Goal: Task Accomplishment & Management: Complete application form

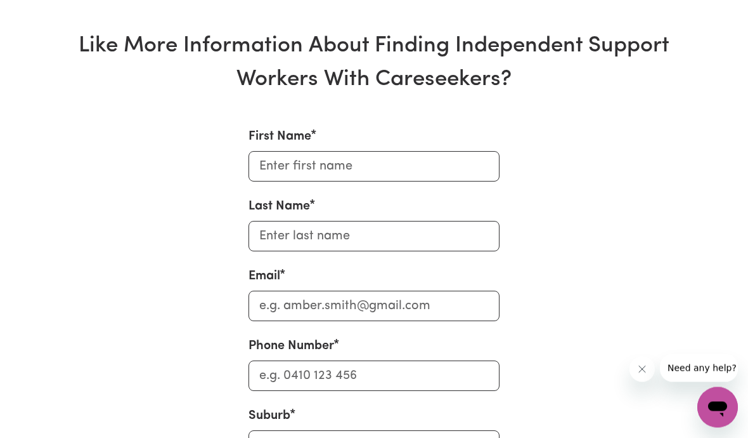
scroll to position [4263, 0]
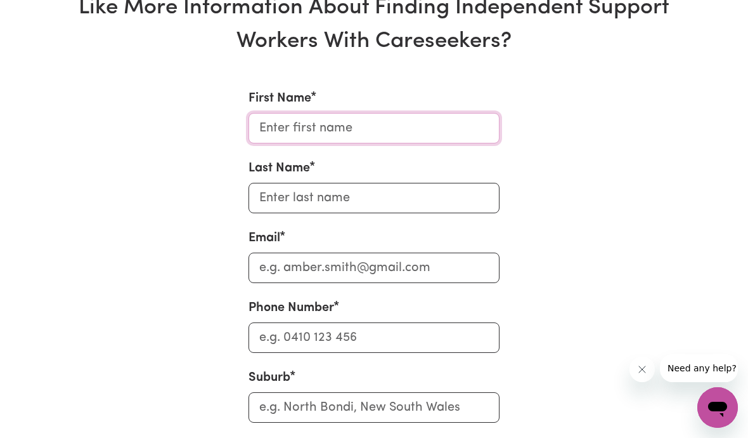
click at [279, 143] on input "First Name" at bounding box center [374, 128] width 251 height 30
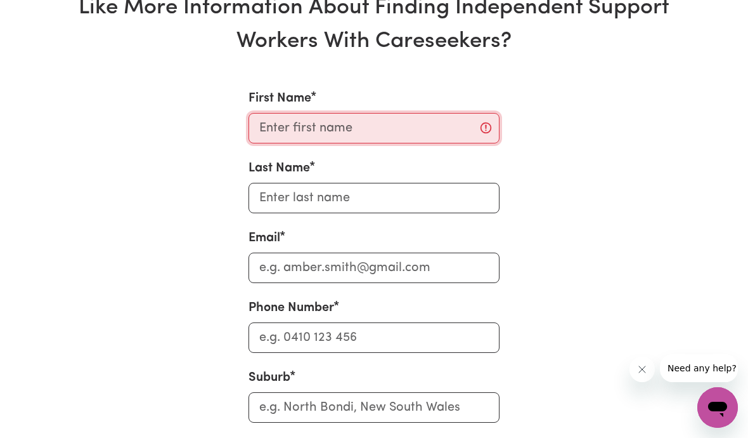
scroll to position [4262, 0]
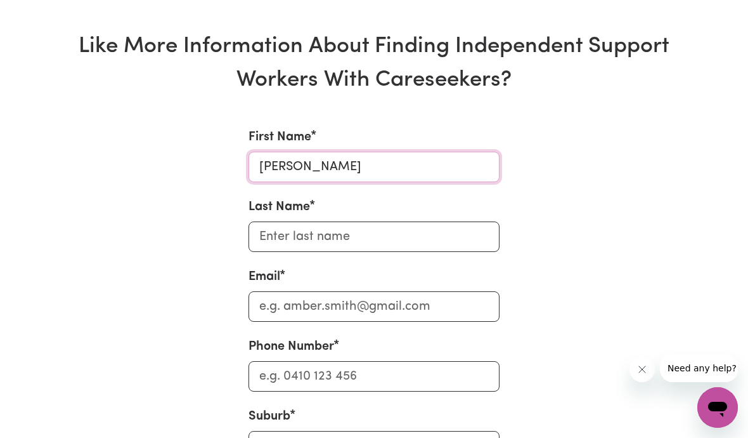
type input "[PERSON_NAME]"
click at [288, 252] on input "Last Name" at bounding box center [374, 236] width 251 height 30
type input "abbott"
click at [273, 322] on input "Email" at bounding box center [374, 306] width 251 height 30
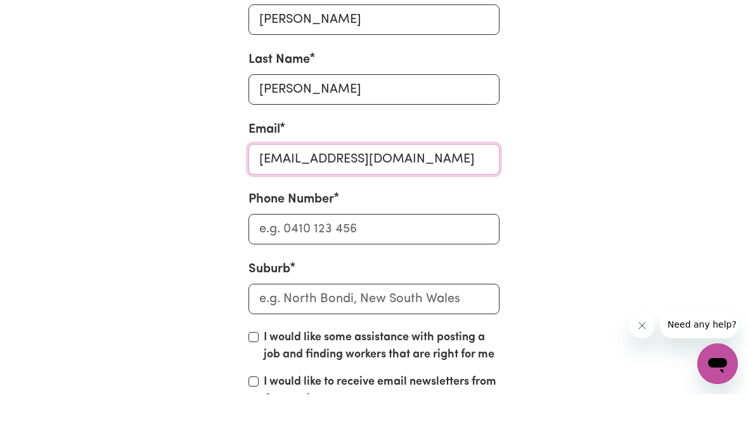
scroll to position [4381, 0]
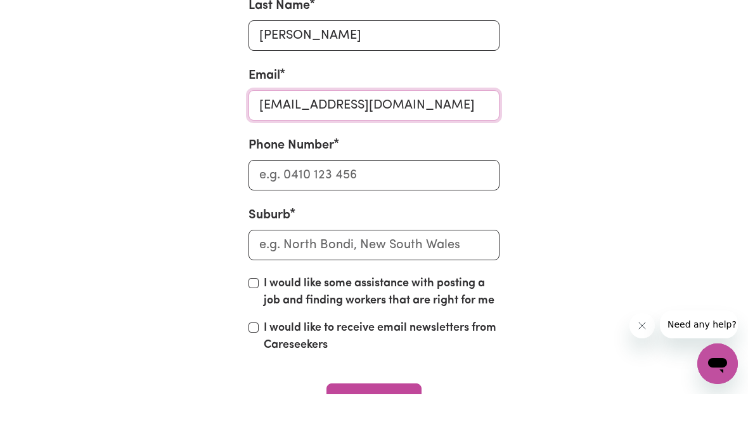
type input "maggiedta@yahoo.com.au"
click at [295, 282] on input "text" at bounding box center [374, 288] width 251 height 30
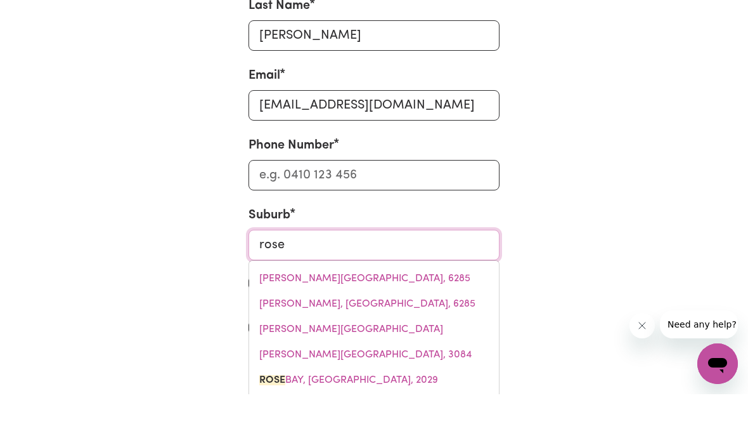
type input "rose"
type input "rose BAY, New South Wales, 2029"
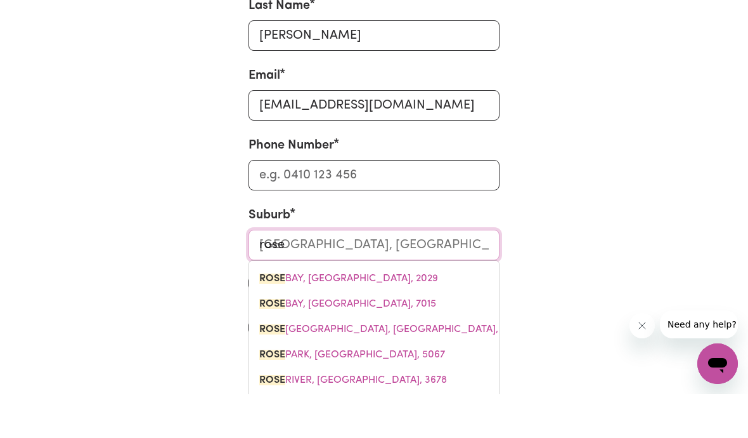
type input "rose P"
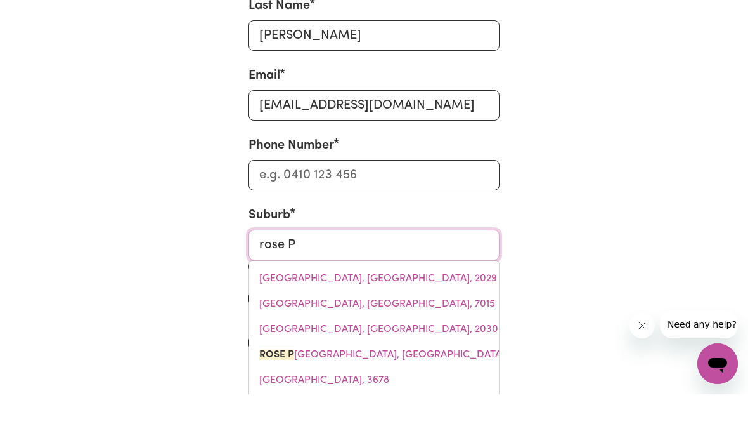
type input "rose PARK, South Australia, 5067"
type input "rose Pa"
type input "rose PaRK, South Australia, 5067"
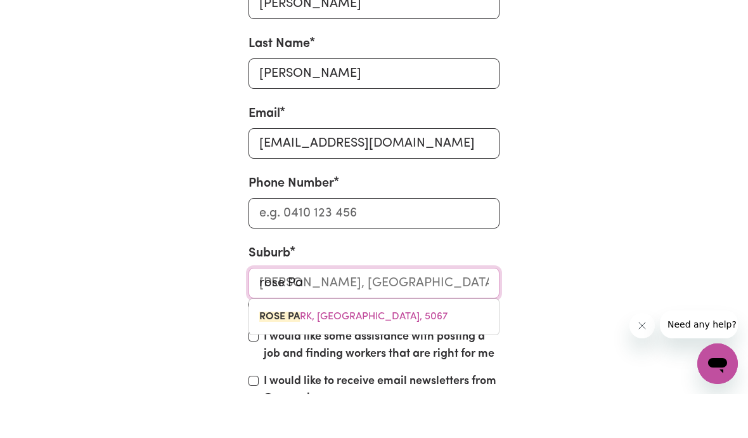
type input "rose Par"
type input "rose ParK, South Australia, 5067"
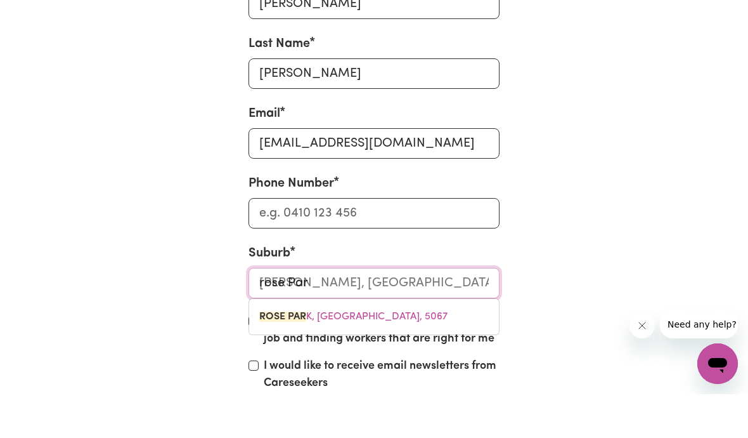
type input "rose Park"
type input "rose Park, South Australia, 5067"
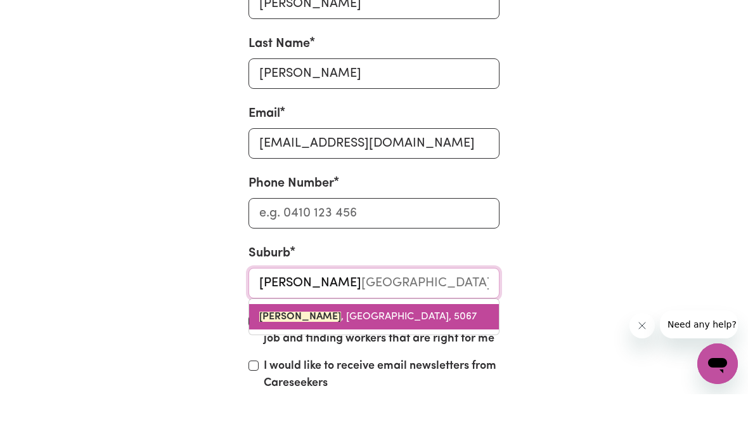
click at [375, 355] on span "ROSE PARK , South Australia, 5067" at bounding box center [368, 360] width 218 height 10
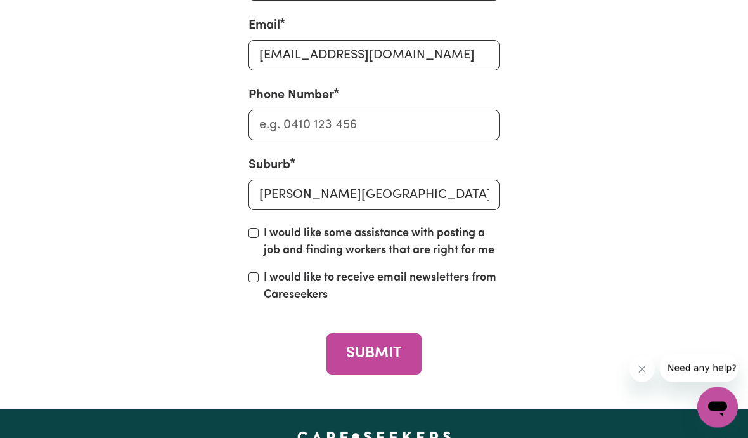
scroll to position [4513, 0]
click at [386, 374] on button "SUBMIT" at bounding box center [374, 353] width 94 height 41
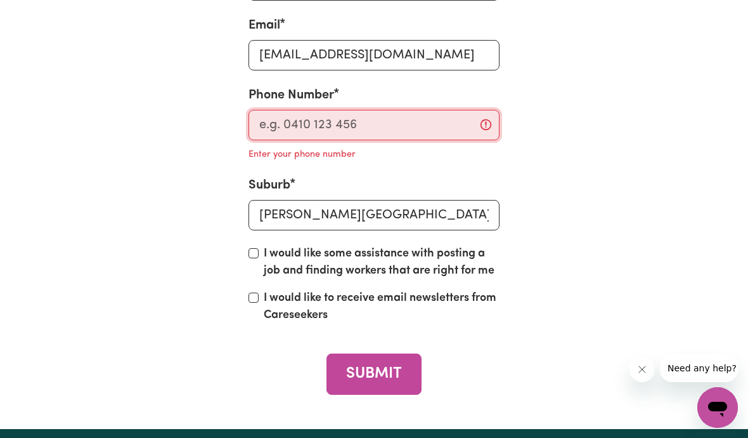
click at [358, 140] on input "Phone Number" at bounding box center [374, 125] width 251 height 30
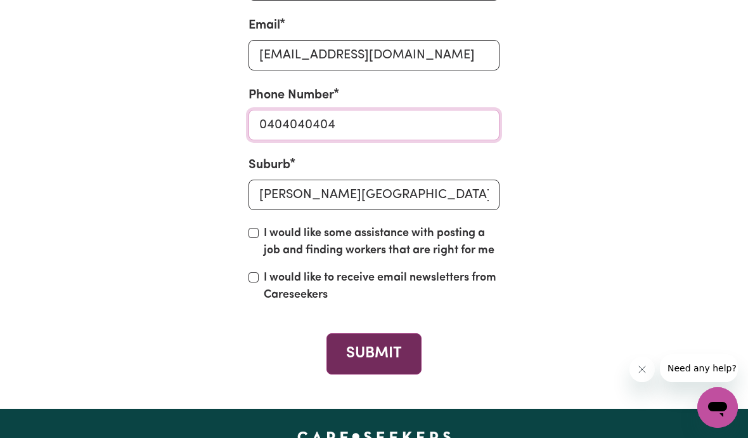
type input "0404040404"
click at [375, 374] on button "SUBMIT" at bounding box center [374, 353] width 94 height 41
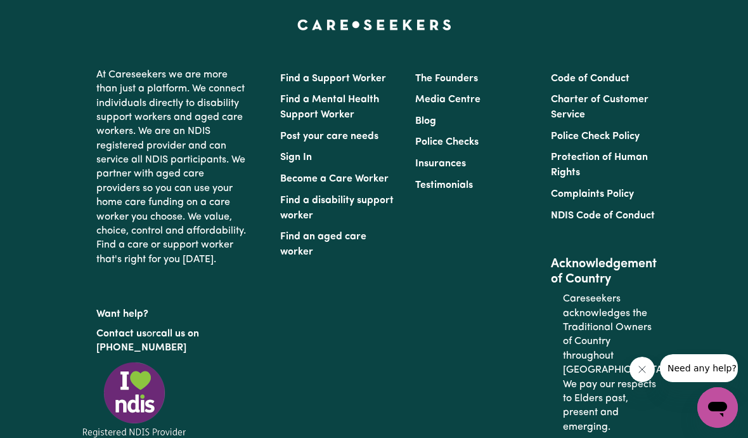
scroll to position [5042, 0]
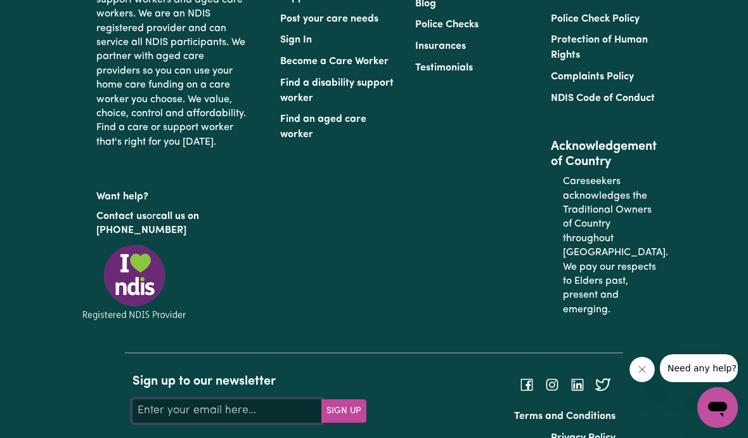
click at [166, 422] on input "Your email address" at bounding box center [227, 410] width 189 height 23
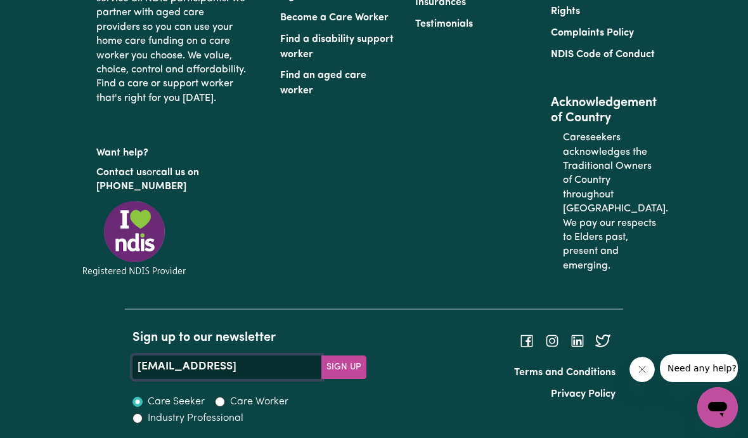
scroll to position [5048, 0]
type input "maggiedta@yahoo.com.au"
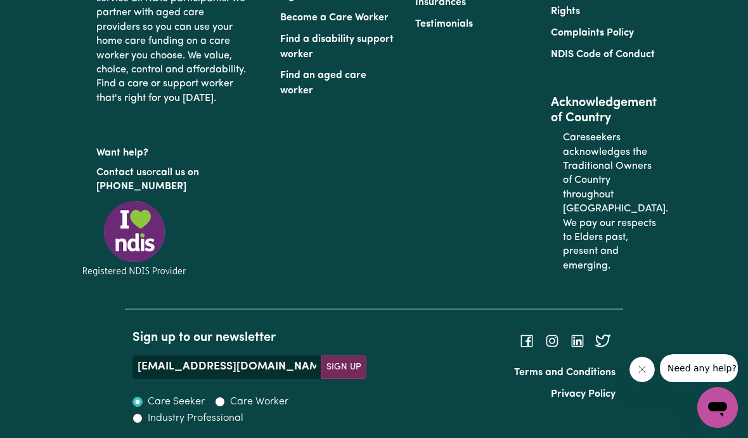
click at [351, 378] on button "Sign Up" at bounding box center [344, 366] width 46 height 23
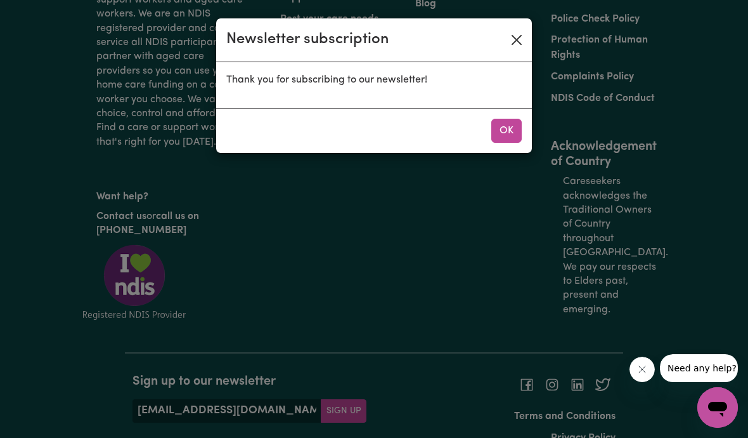
click at [519, 41] on button "Close" at bounding box center [517, 40] width 20 height 20
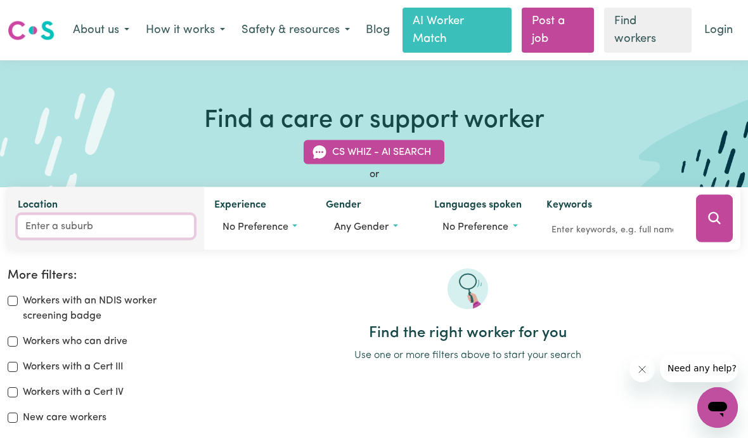
click at [64, 225] on input "Location" at bounding box center [106, 225] width 176 height 23
type input "Ros"
type input "RosA BROOK, Western Australia, 6285"
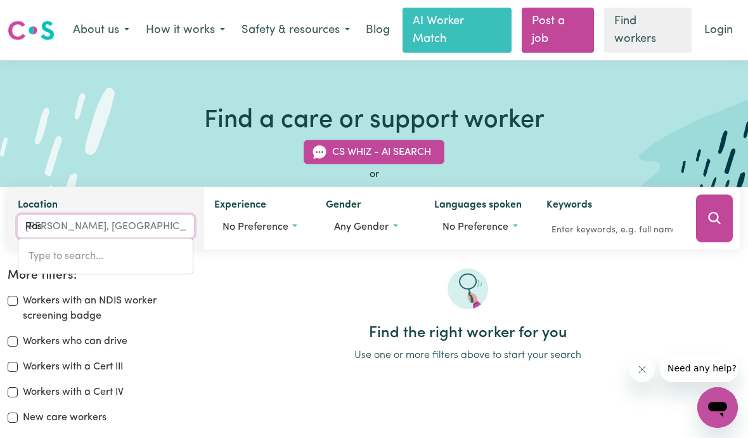
type input "Rose"
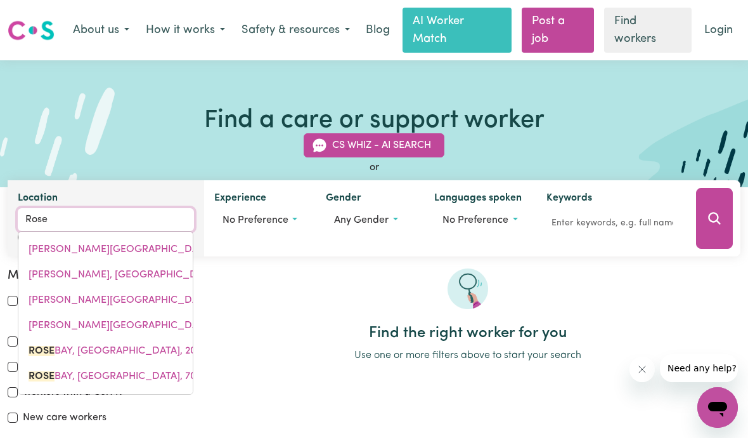
type input "Rose"
type input "Rose BAY, New South Wales, 2029"
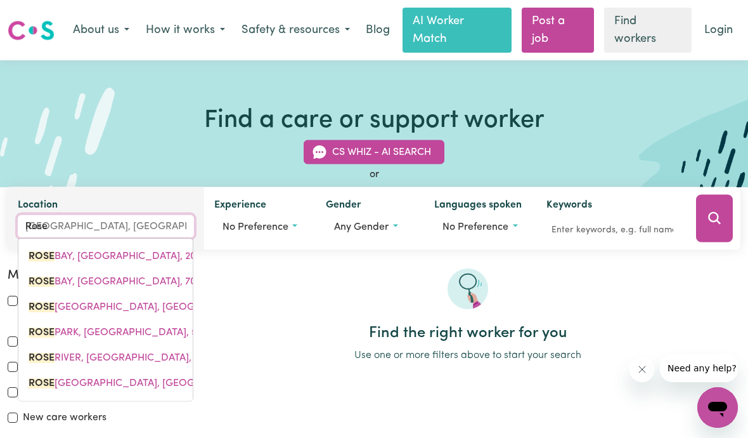
type input "Rose p"
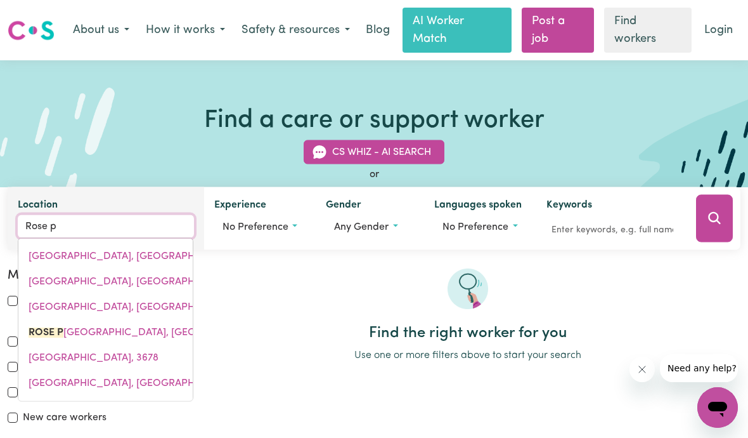
type input "Rose pa"
type input "Rose paRK, South Australia, 5067"
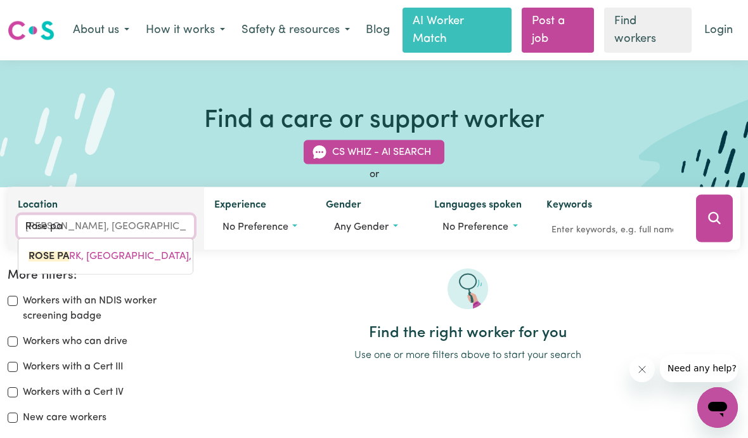
type input "Rose par"
type input "Rose parK, South Australia, 5067"
type input "Rose park"
type input "Rose park, South Australia, 5067"
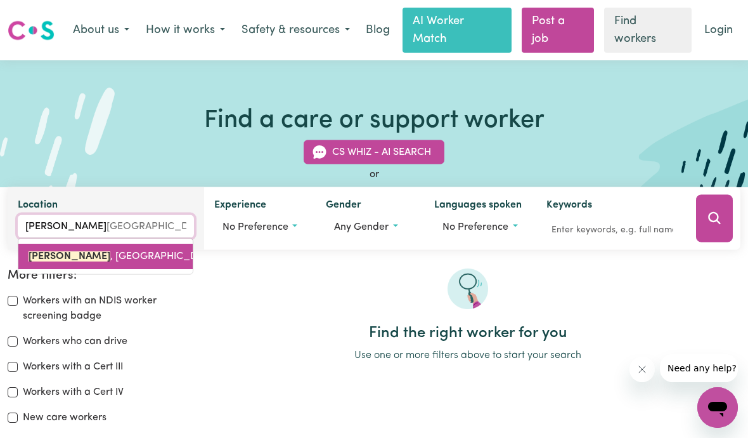
click at [139, 253] on span "ROSE PARK , South Australia, 5067" at bounding box center [138, 255] width 218 height 10
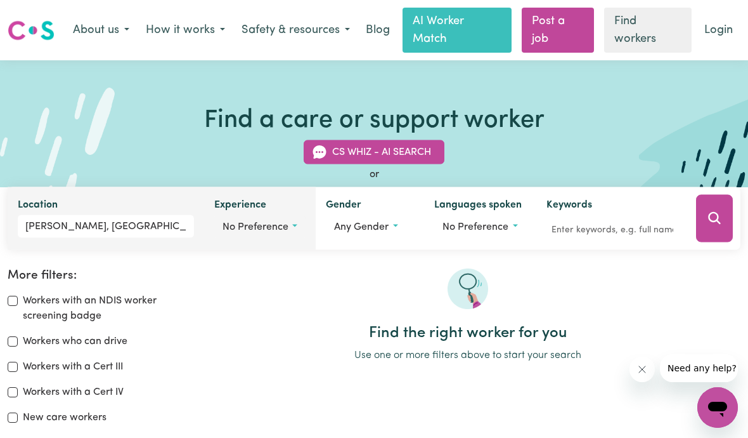
click at [299, 226] on button "No preference" at bounding box center [259, 226] width 91 height 24
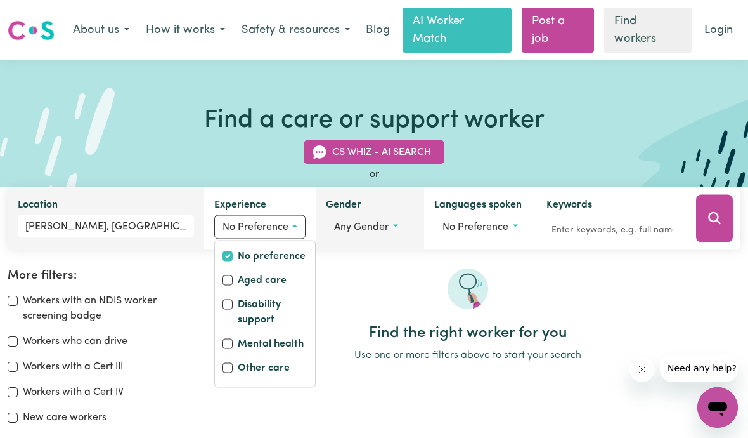
click at [397, 230] on button "Any gender" at bounding box center [370, 226] width 88 height 24
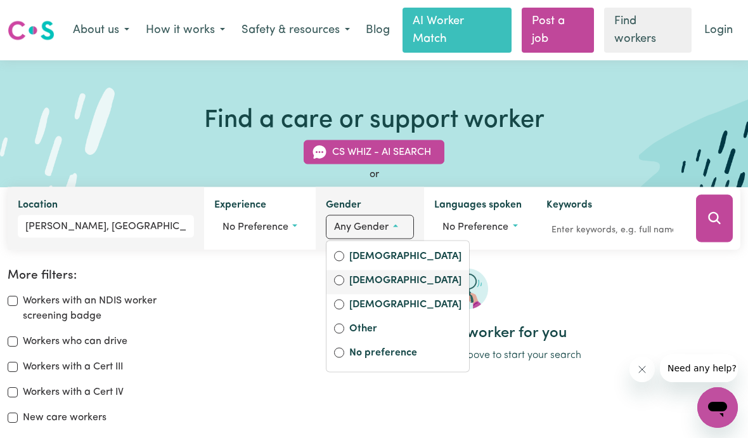
click at [344, 279] on input "Male" at bounding box center [339, 280] width 10 height 10
radio input "true"
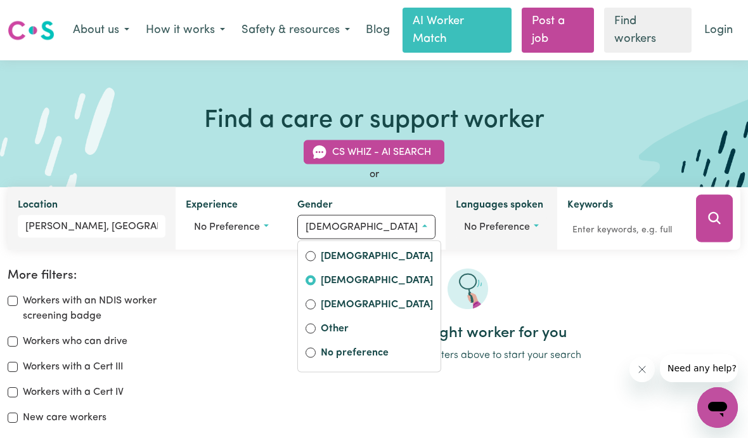
click at [512, 230] on button "No preference" at bounding box center [501, 226] width 91 height 24
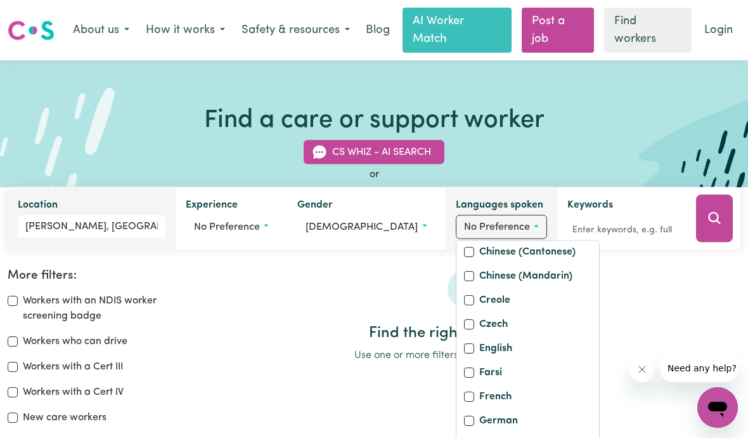
scroll to position [161, 0]
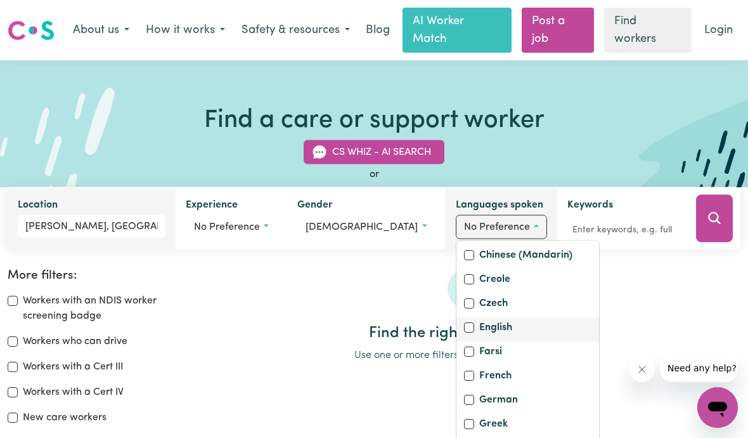
click at [464, 332] on input "English" at bounding box center [469, 327] width 10 height 10
checkbox input "true"
checkbox input "false"
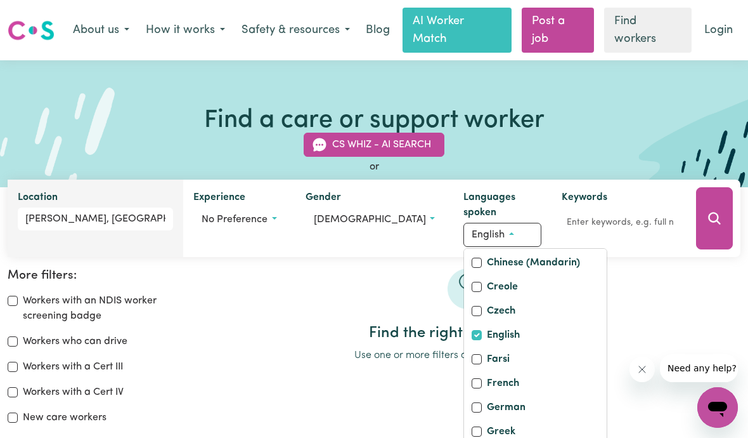
click at [627, 328] on h2 "Find the right worker for you" at bounding box center [468, 333] width 546 height 18
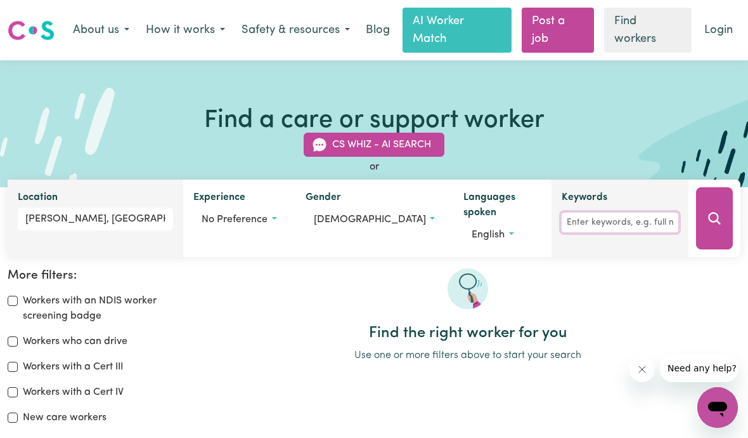
click at [578, 232] on input "Keywords" at bounding box center [620, 222] width 117 height 20
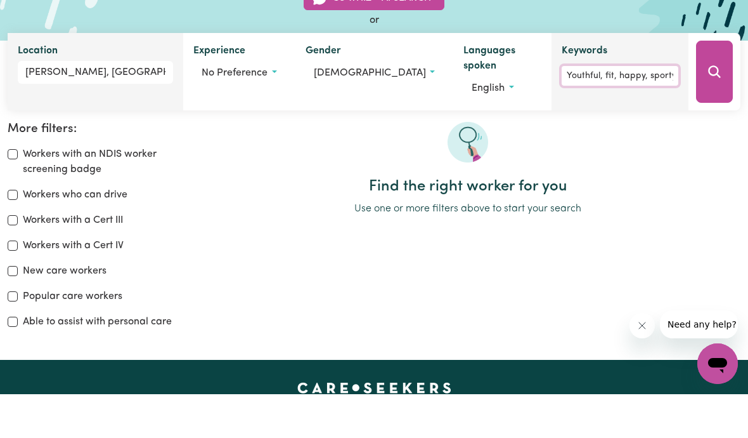
scroll to position [103, 0]
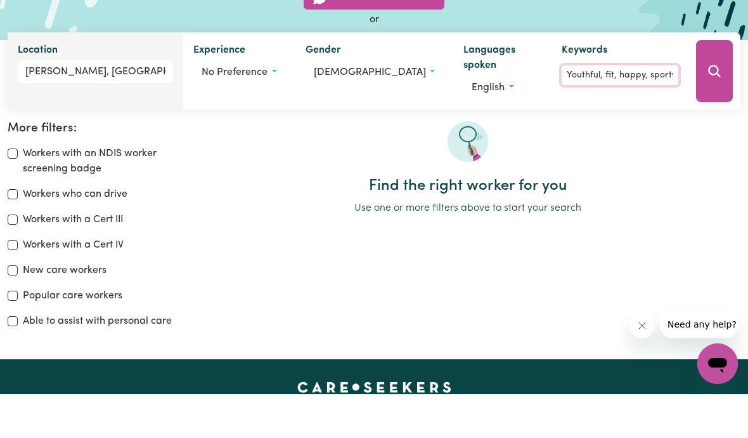
type input "Youthful, fit, happy, sporty"
click at [17, 233] on input "Workers who can drive" at bounding box center [13, 238] width 10 height 10
checkbox input "true"
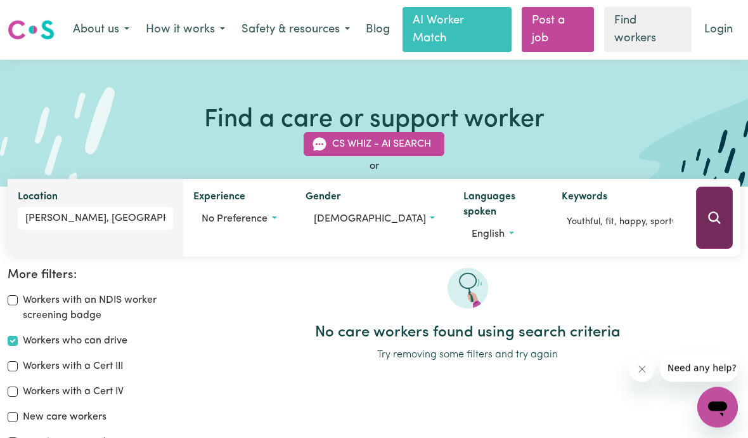
click at [711, 217] on icon "Search" at bounding box center [714, 218] width 15 height 15
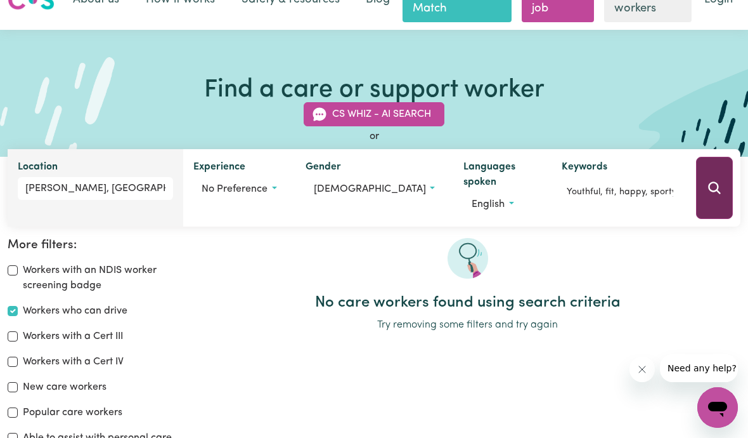
scroll to position [31, 0]
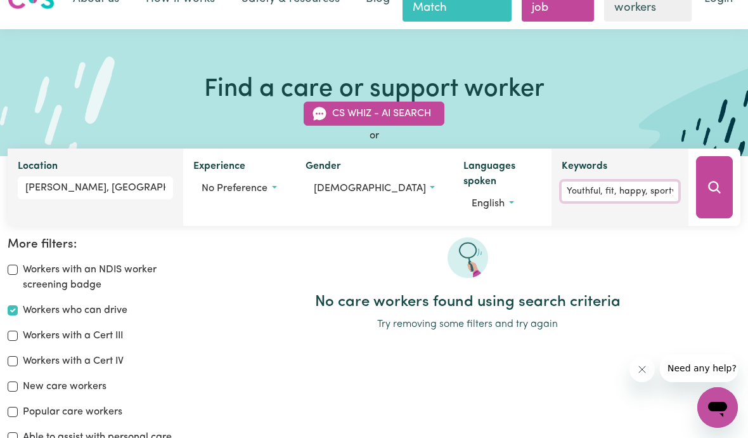
click at [668, 196] on input "Youthful, fit, happy, sporty" at bounding box center [620, 191] width 117 height 20
type input "Y"
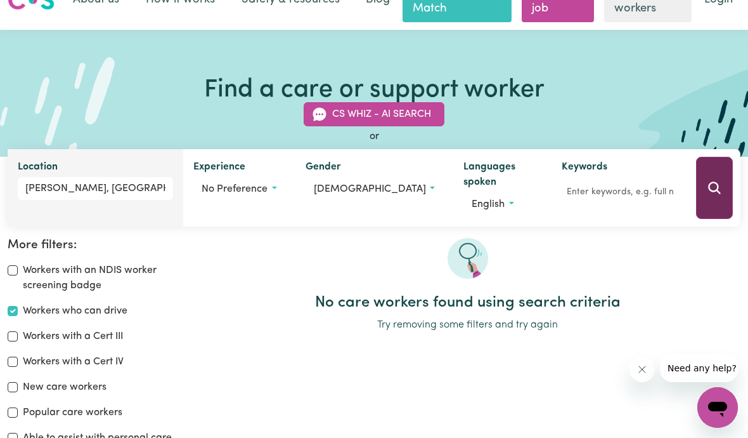
click at [714, 187] on icon "Search" at bounding box center [714, 187] width 15 height 15
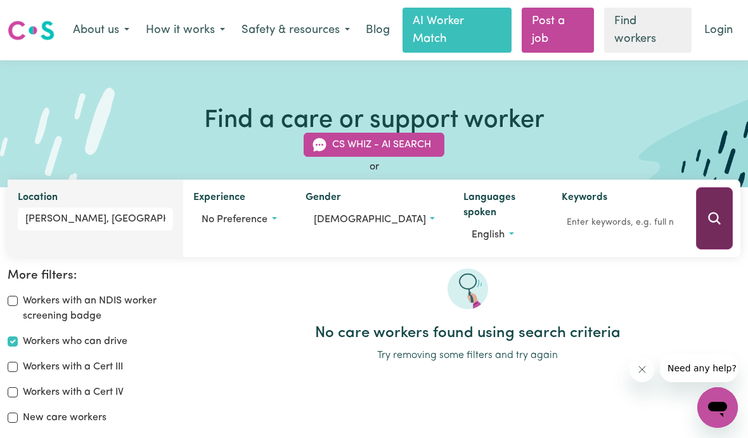
click at [717, 219] on icon "Search" at bounding box center [714, 218] width 12 height 12
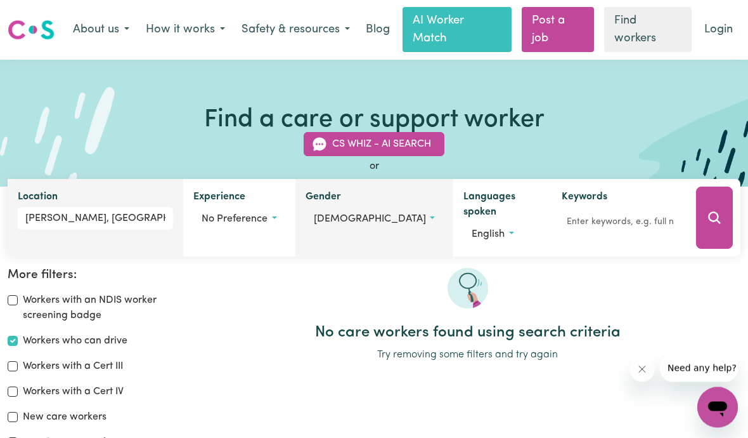
click at [375, 226] on button "male" at bounding box center [375, 219] width 138 height 24
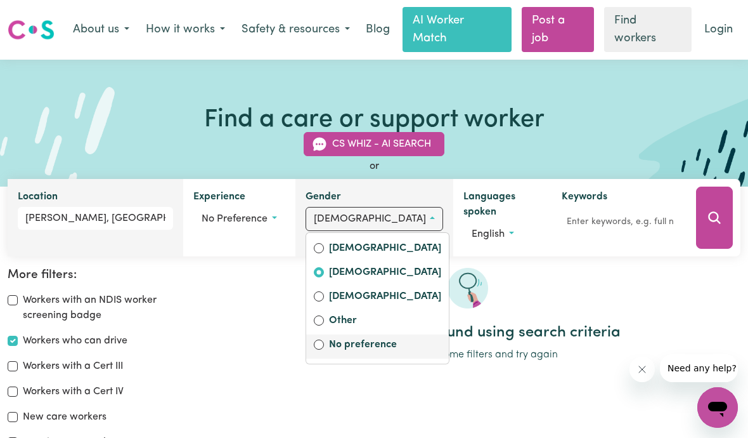
click at [324, 348] on input "No preference" at bounding box center [319, 344] width 10 height 10
radio input "false"
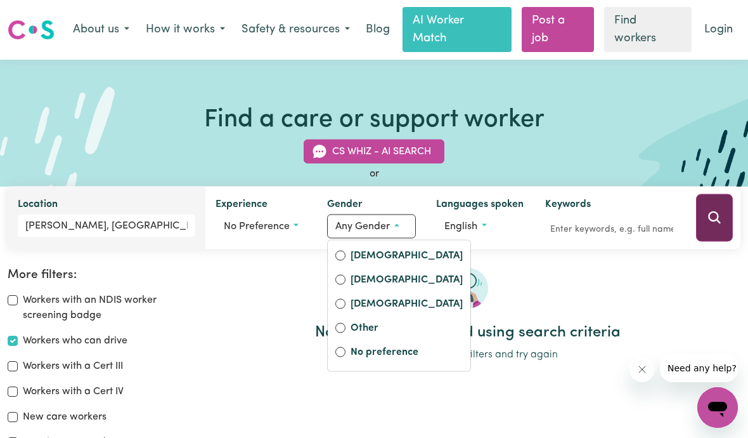
click at [714, 210] on icon "Search" at bounding box center [714, 217] width 15 height 15
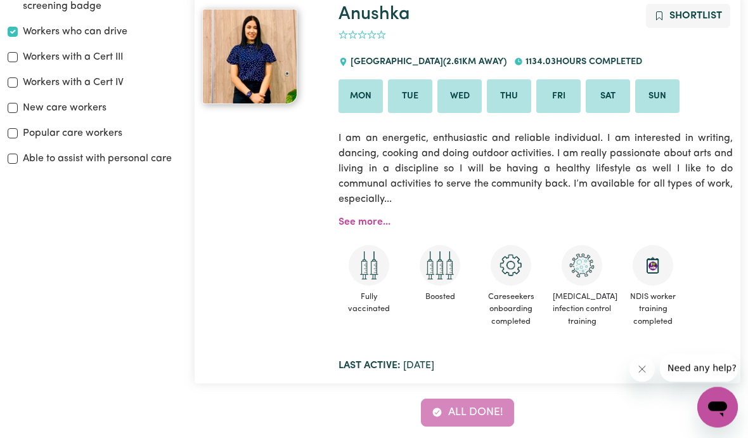
scroll to position [309, 0]
click at [368, 217] on link "See more..." at bounding box center [365, 222] width 52 height 10
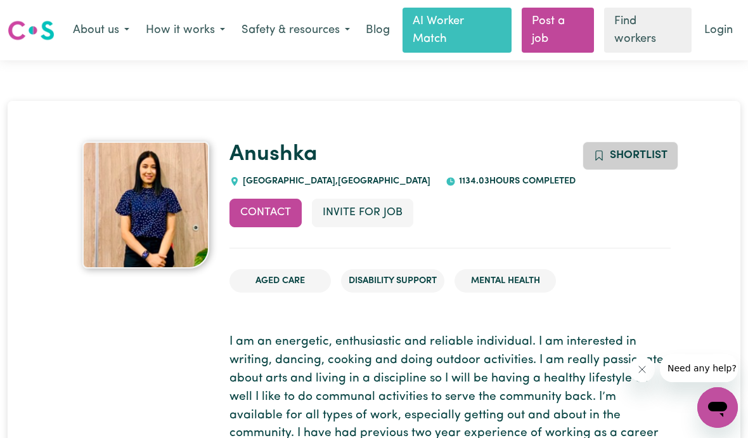
click at [619, 159] on span "Shortlist" at bounding box center [639, 155] width 58 height 11
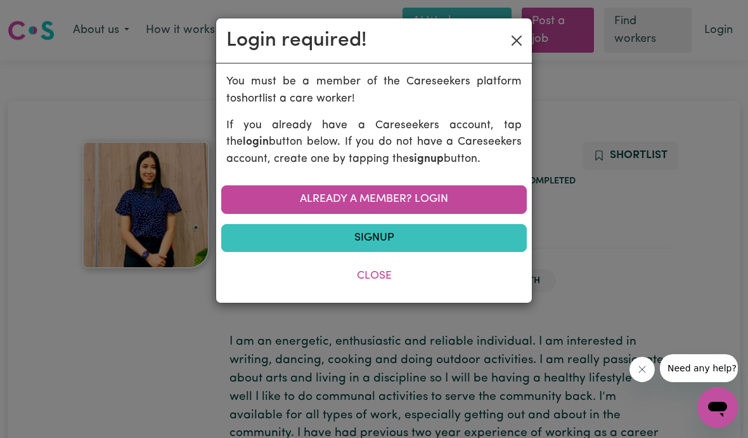
click at [516, 46] on button "Close" at bounding box center [517, 40] width 20 height 20
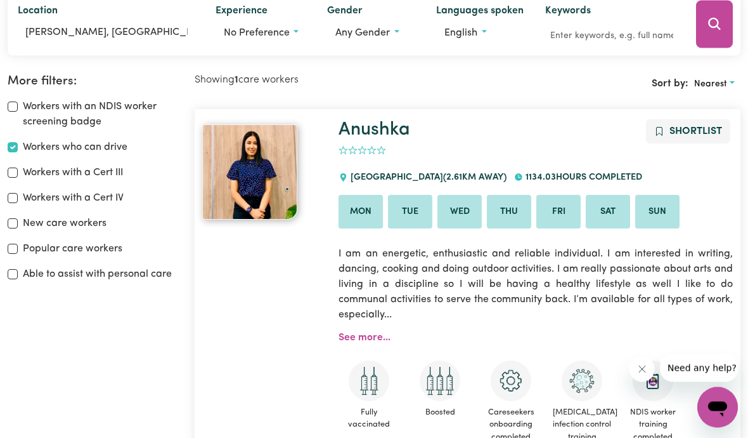
scroll to position [193, 0]
click at [687, 129] on span "Shortlist" at bounding box center [696, 132] width 53 height 10
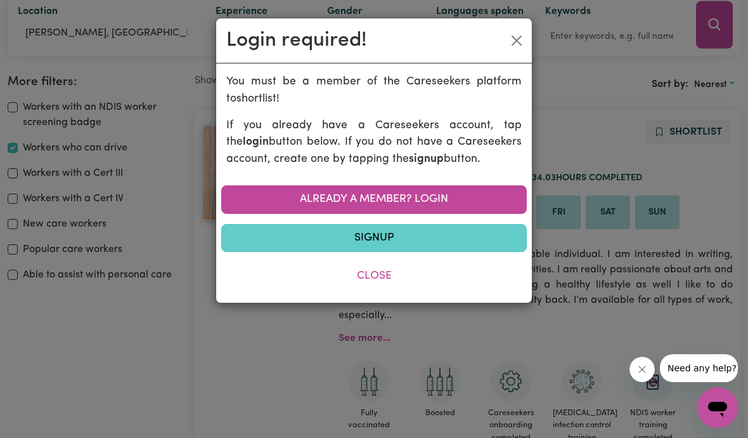
click at [396, 238] on link "Signup" at bounding box center [374, 238] width 306 height 28
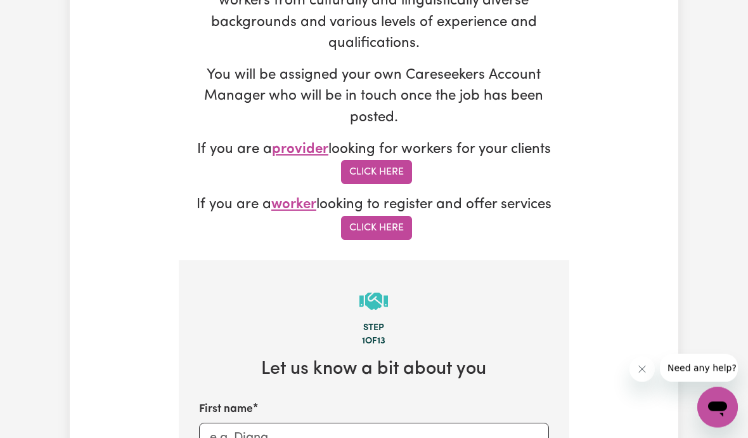
scroll to position [299, 0]
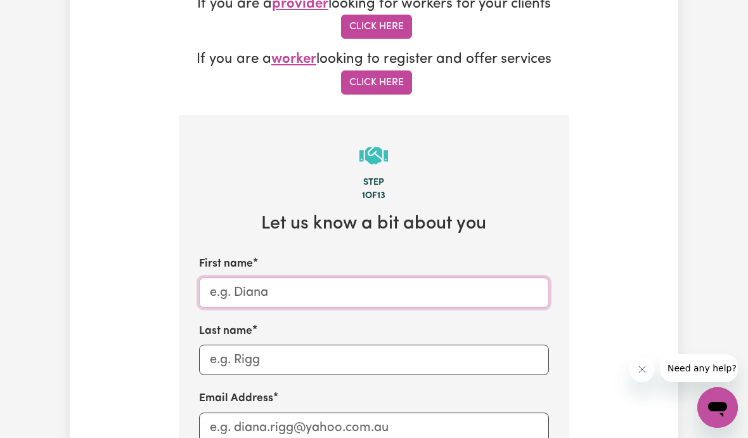
click at [237, 287] on input "First name" at bounding box center [374, 292] width 350 height 30
type input "Maggie"
click at [237, 351] on input "Last name" at bounding box center [374, 360] width 350 height 30
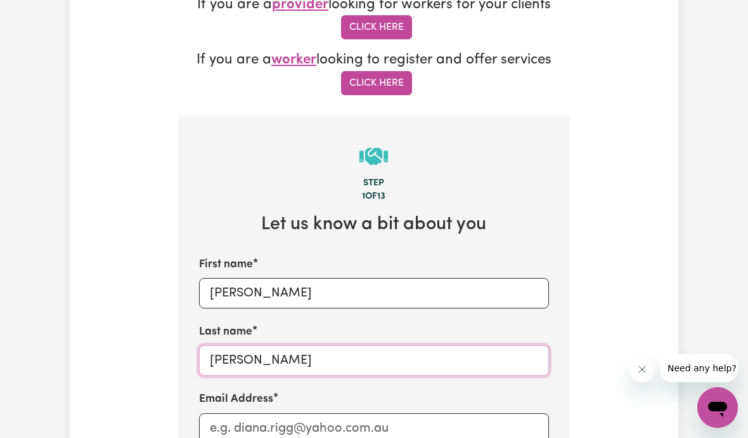
type input "abbott"
click at [221, 424] on input "Email Address" at bounding box center [374, 428] width 350 height 30
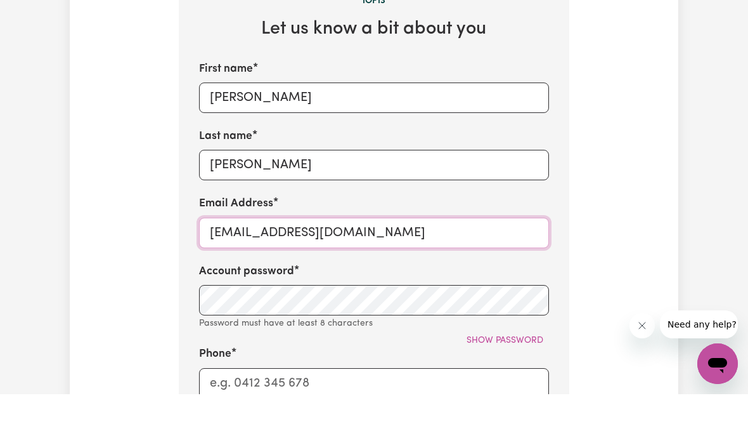
type input "maggiedta@yahoo.com.au"
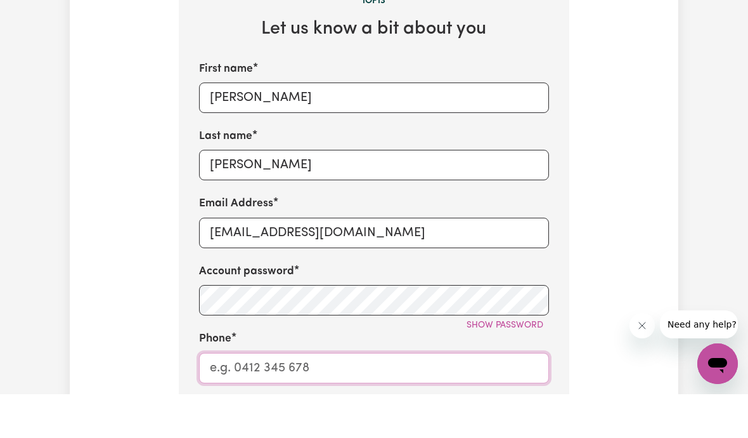
click at [226, 396] on input "Phone" at bounding box center [374, 411] width 350 height 30
type input "0402775509"
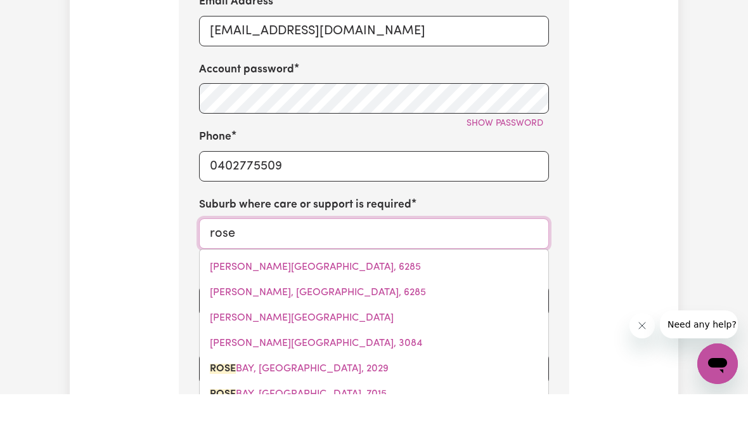
type input "rose"
type input "rose BAY, New South Wales, 2029"
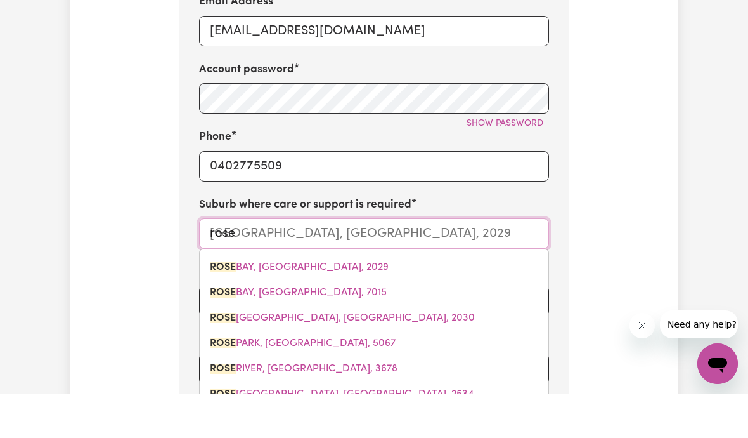
type input "rose P"
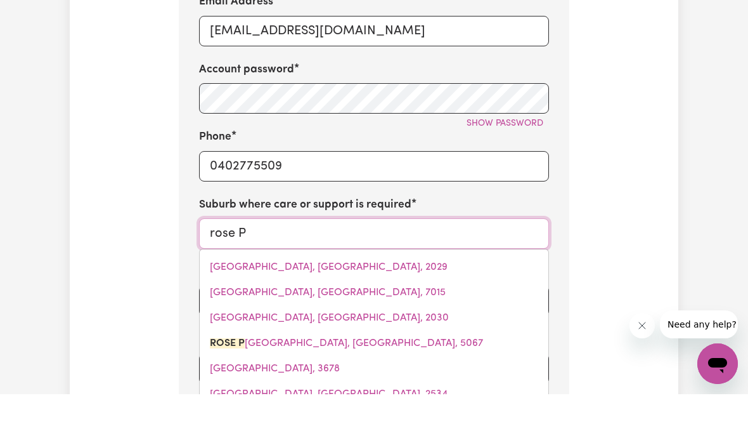
type input "rose PARK, South Australia, 5067"
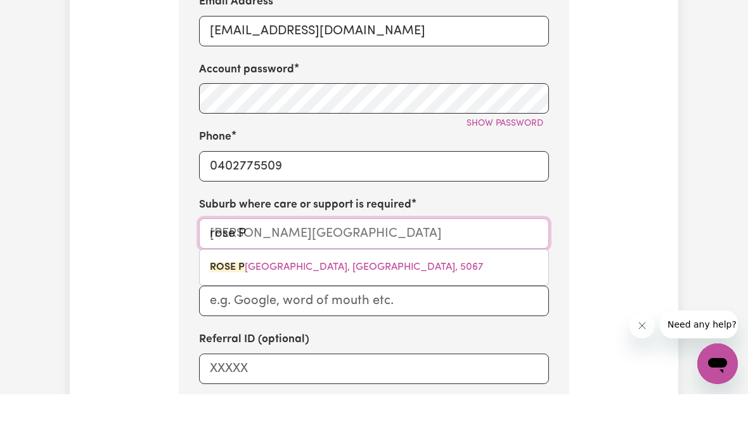
type input "rose Pa"
type input "rose PaRK, South Australia, 5067"
type input "rose Par"
type input "rose ParK, South Australia, 5067"
type input "rose Park"
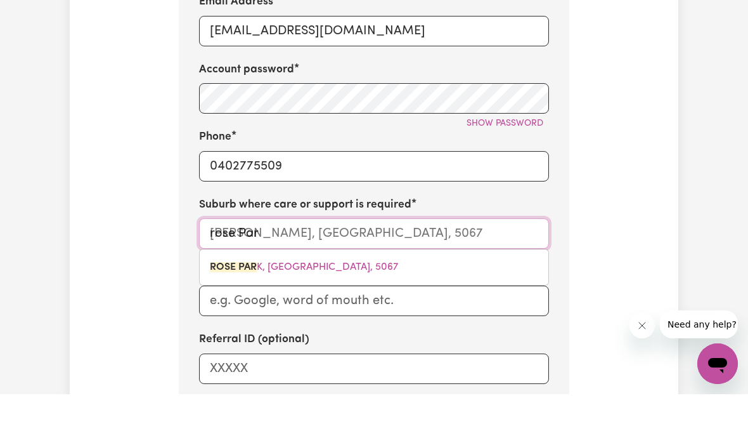
type input "rose Park, South Australia, 5067"
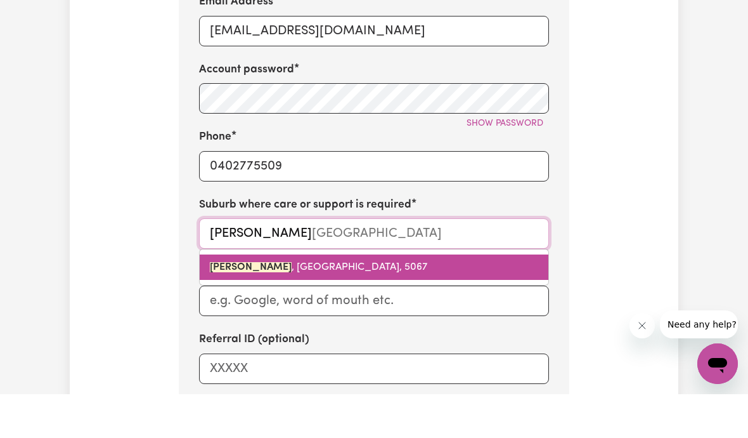
click at [328, 306] on span "ROSE PARK , South Australia, 5067" at bounding box center [319, 311] width 218 height 10
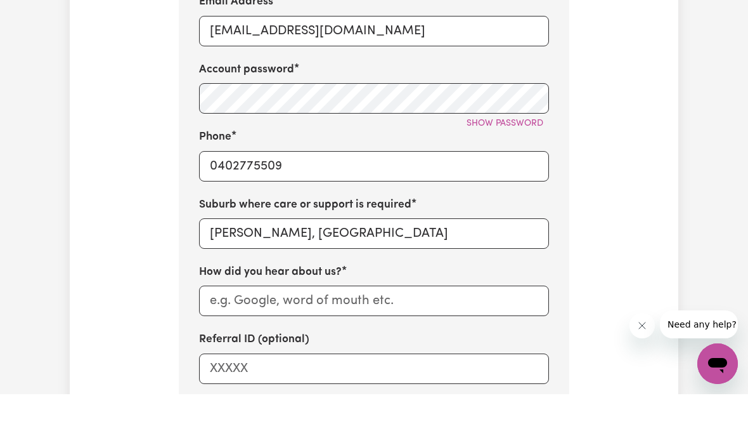
scroll to position [833, 0]
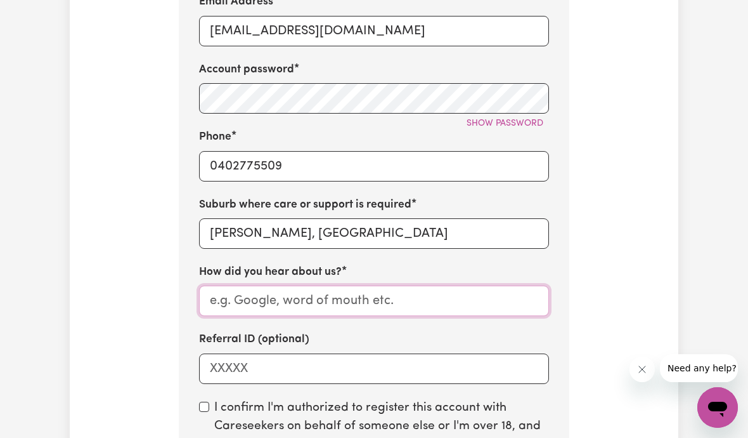
click at [416, 297] on input "How did you hear about us?" at bounding box center [374, 300] width 350 height 30
type input "Goodle"
click at [271, 363] on input "Referral ID (optional)" at bounding box center [374, 368] width 350 height 30
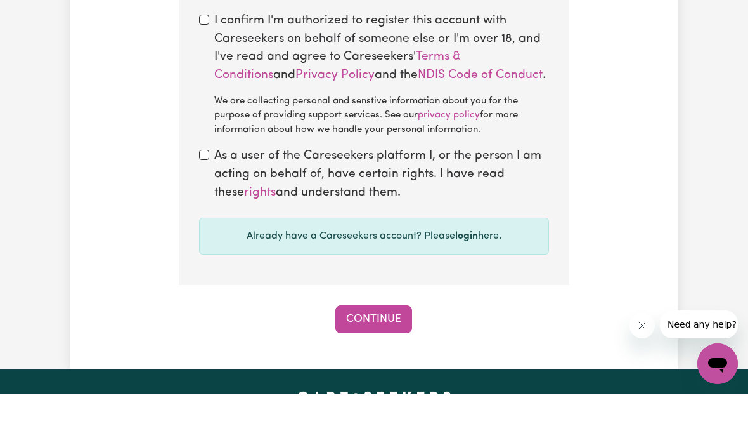
scroll to position [1178, 0]
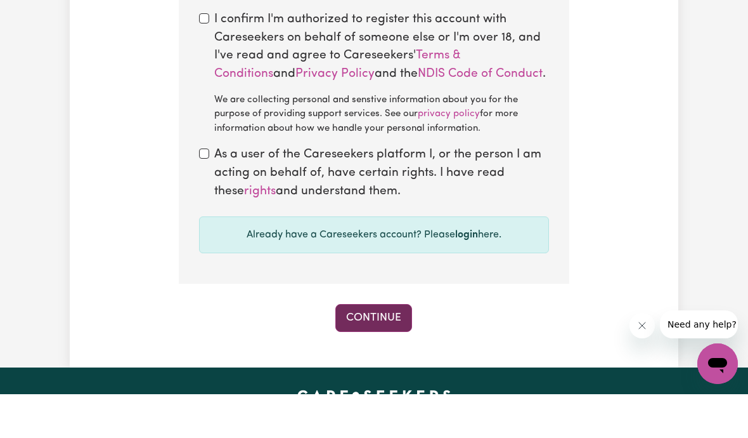
click at [373, 348] on button "Continue" at bounding box center [373, 362] width 77 height 28
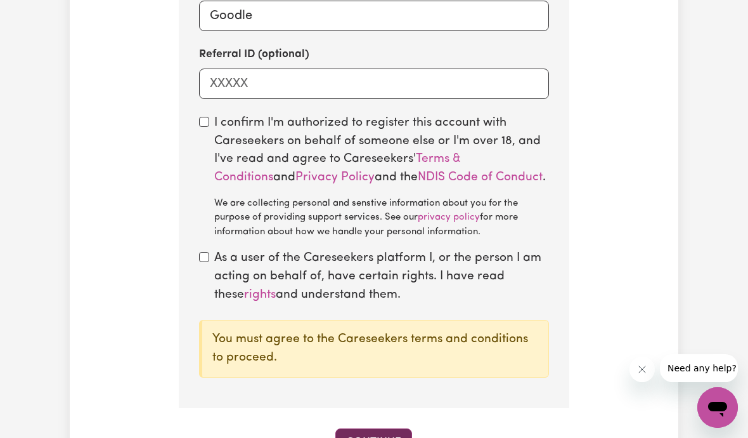
scroll to position [1117, 0]
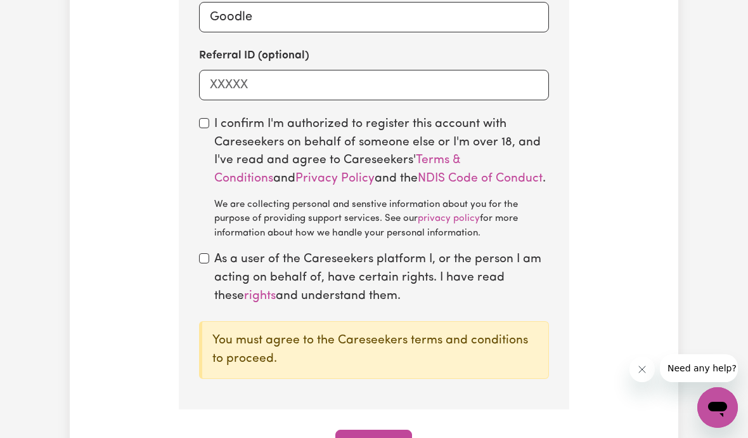
click at [209, 253] on input "checkbox" at bounding box center [204, 258] width 10 height 10
checkbox input "true"
click at [461, 155] on link "Terms & Conditions" at bounding box center [337, 169] width 247 height 30
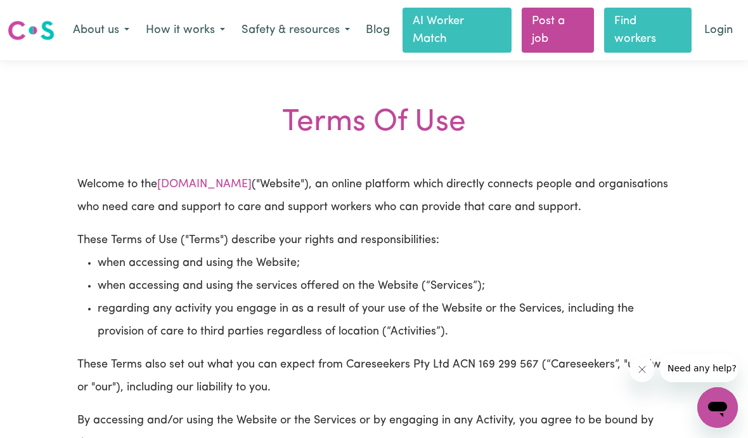
click at [640, 34] on link "Find workers" at bounding box center [648, 30] width 88 height 45
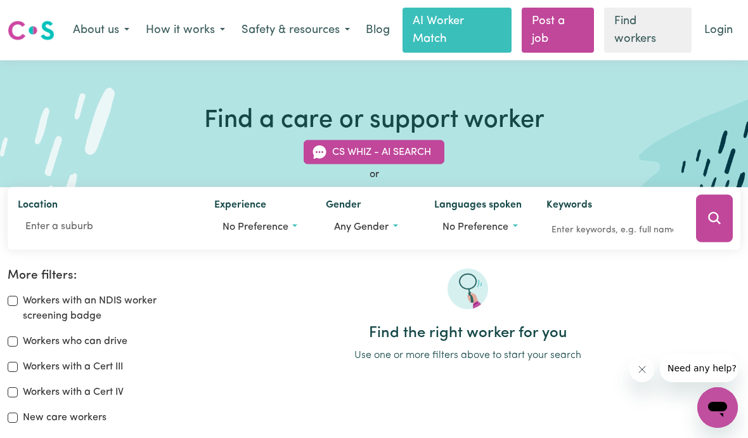
click at [17, 337] on input "Workers who can drive" at bounding box center [13, 341] width 10 height 10
checkbox input "true"
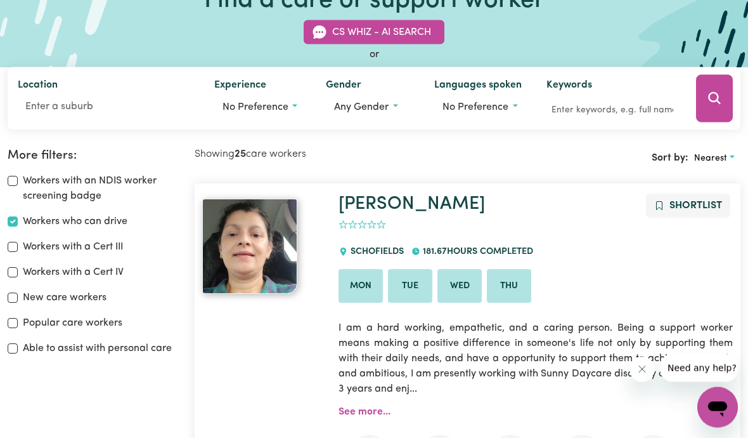
scroll to position [99, 0]
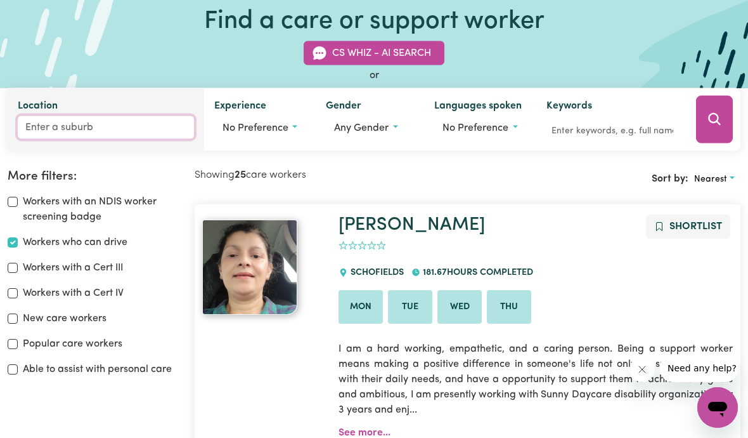
click at [48, 126] on input "Location" at bounding box center [106, 126] width 176 height 23
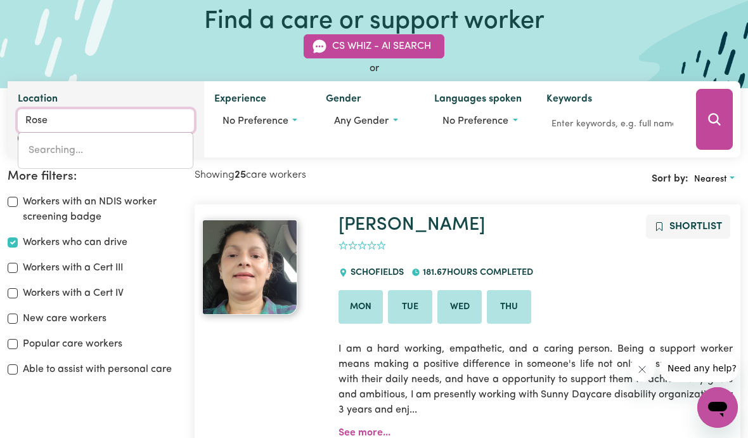
type input "Rose"
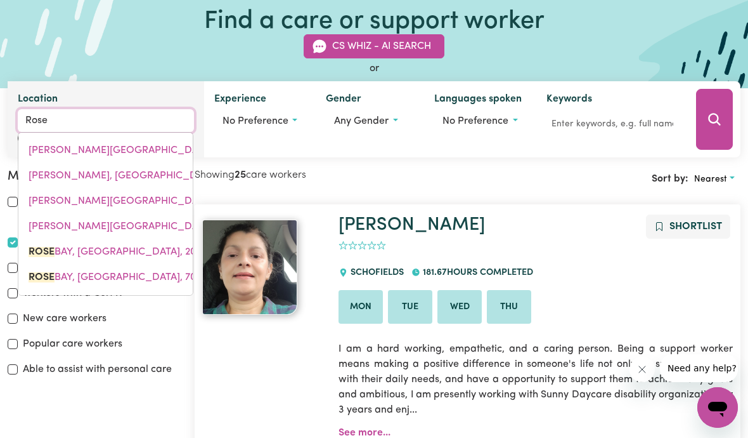
type input "Rose BAY, New South Wales, 2029"
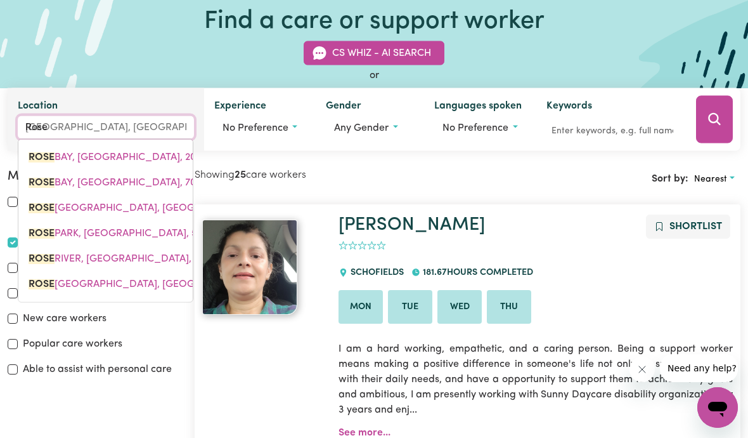
type input "Rose P"
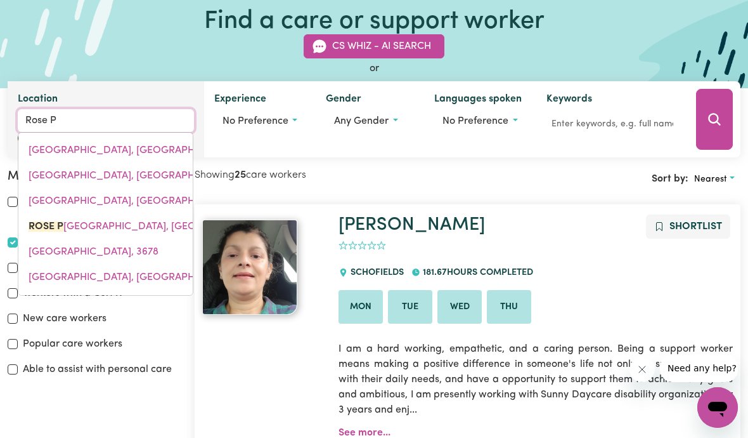
type input "Rose PARK, South Australia, 5067"
type input "Rose Pa"
type input "Rose PaRK, South Australia, 5067"
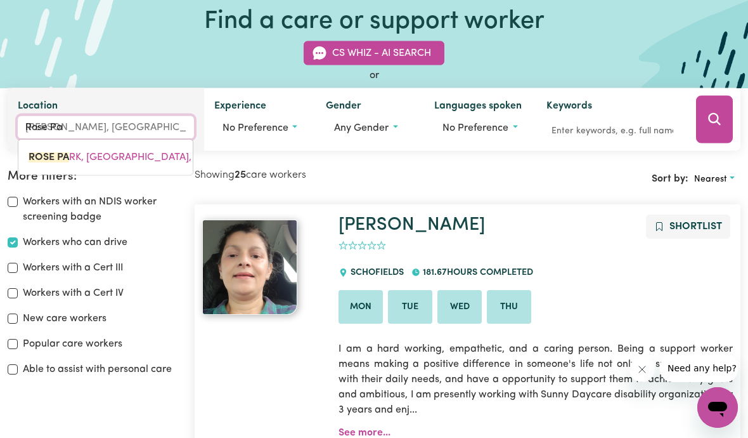
type input "Rose Par"
type input "Rose ParK, South Australia, 5067"
type input "Rose Park"
type input "Rose Park, South Australia, 5067"
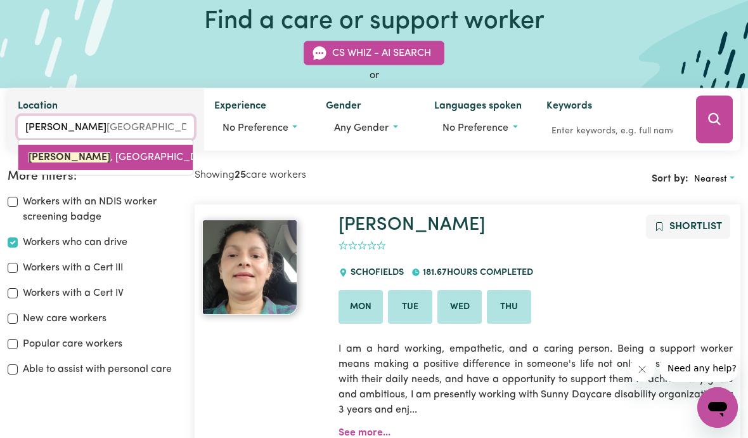
click at [139, 152] on span "ROSE PARK , South Australia, 5067" at bounding box center [138, 157] width 218 height 10
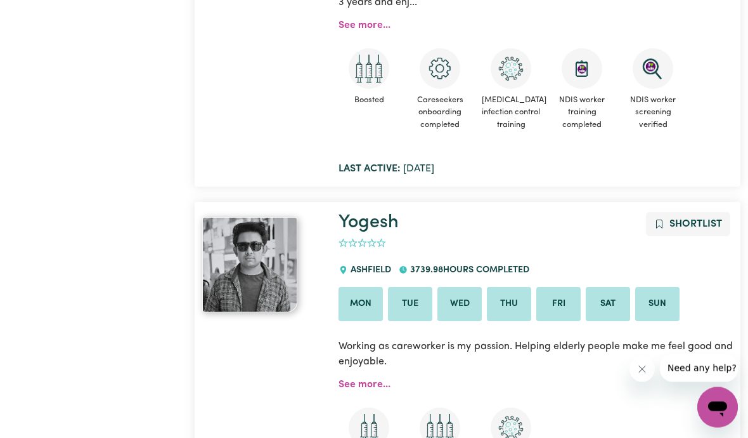
scroll to position [507, 0]
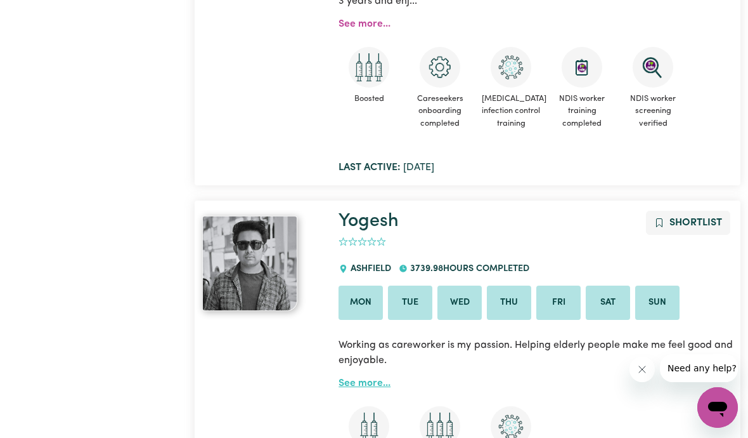
click at [365, 380] on link "See more..." at bounding box center [365, 383] width 52 height 10
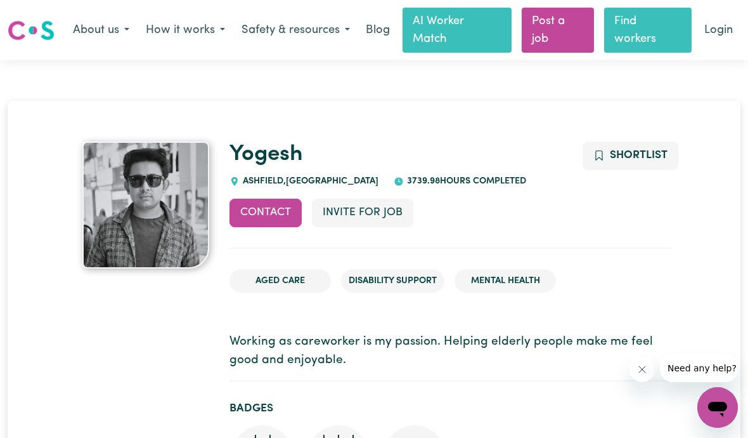
click at [642, 29] on link "Find workers" at bounding box center [648, 30] width 88 height 45
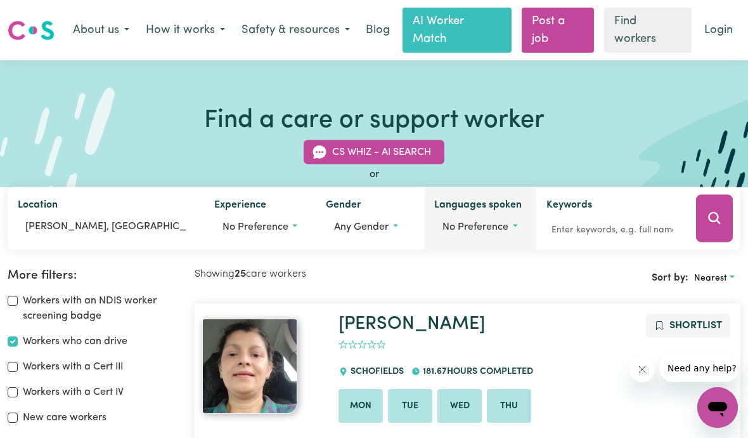
click at [504, 229] on span "No preference" at bounding box center [476, 226] width 66 height 10
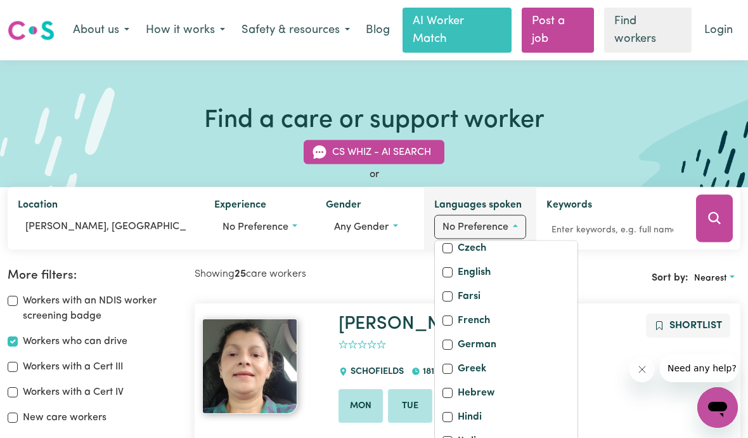
scroll to position [218, 0]
click at [452, 275] on input "English" at bounding box center [448, 270] width 10 height 10
checkbox input "true"
checkbox input "false"
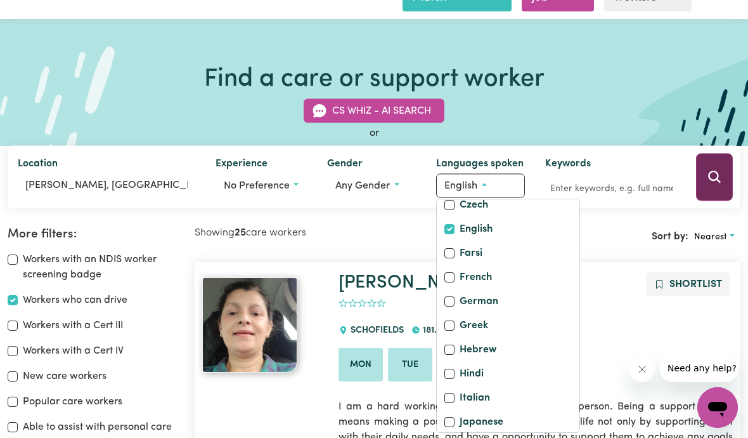
click at [720, 173] on button "Search" at bounding box center [714, 177] width 37 height 48
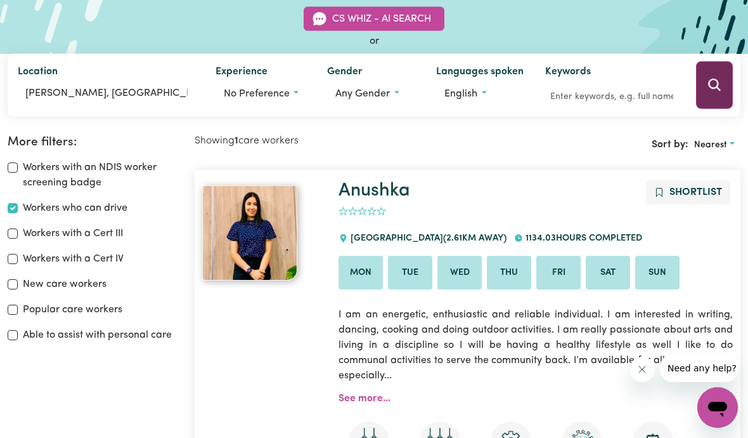
scroll to position [132, 0]
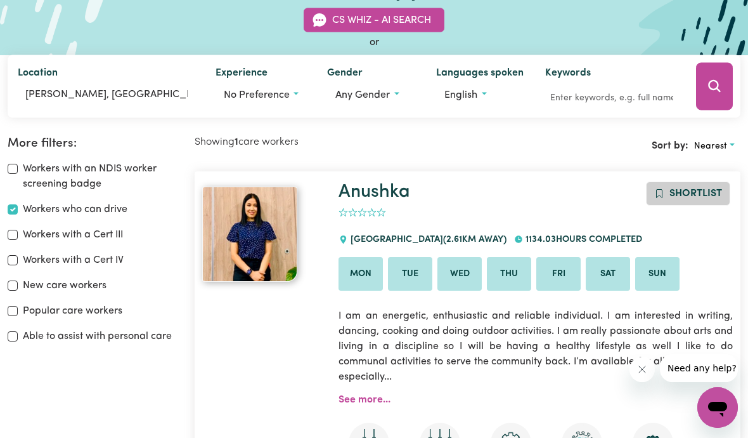
click at [694, 195] on span "Shortlist" at bounding box center [696, 193] width 53 height 10
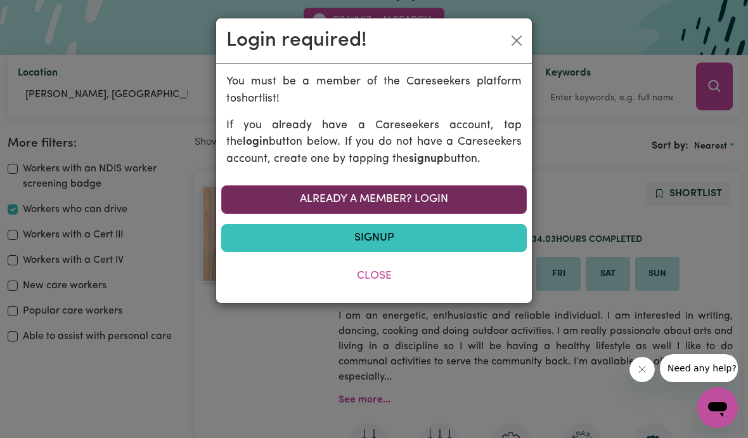
click at [417, 199] on link "Already a member? Login" at bounding box center [374, 199] width 306 height 28
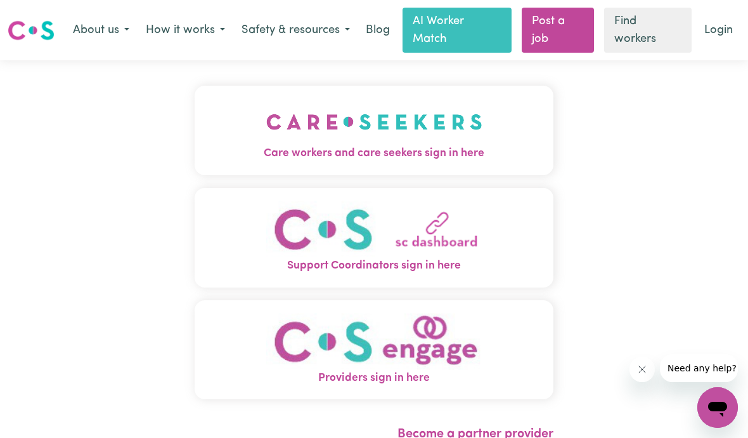
click at [396, 141] on img "Care workers and care seekers sign in here" at bounding box center [374, 121] width 216 height 47
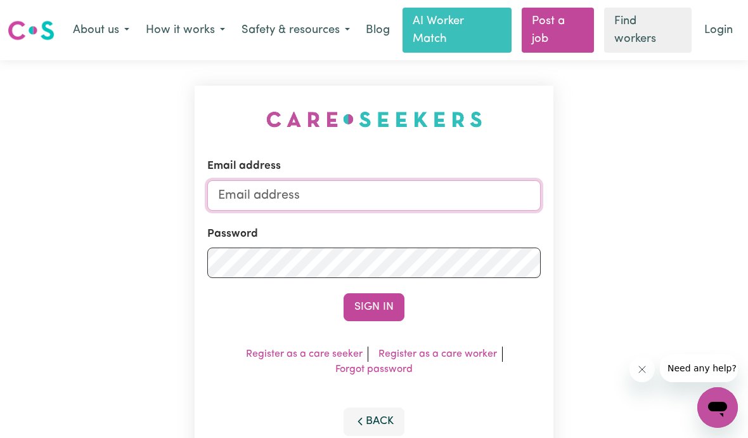
click at [237, 201] on input "Email address" at bounding box center [374, 195] width 334 height 30
type input "maggiedta@yahoo.com.au"
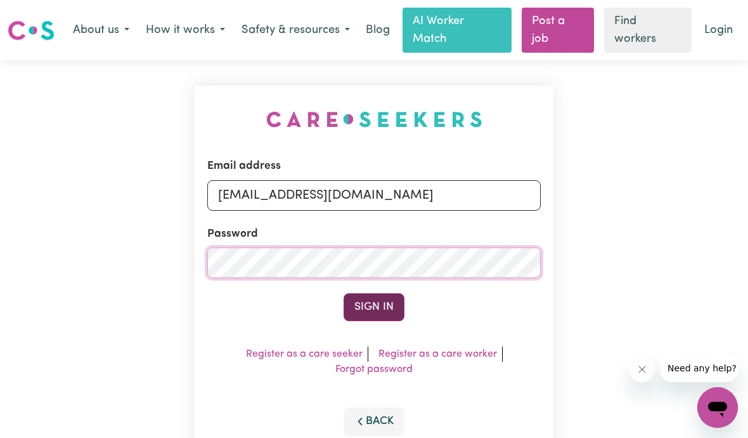
click at [383, 306] on button "Sign In" at bounding box center [374, 307] width 61 height 28
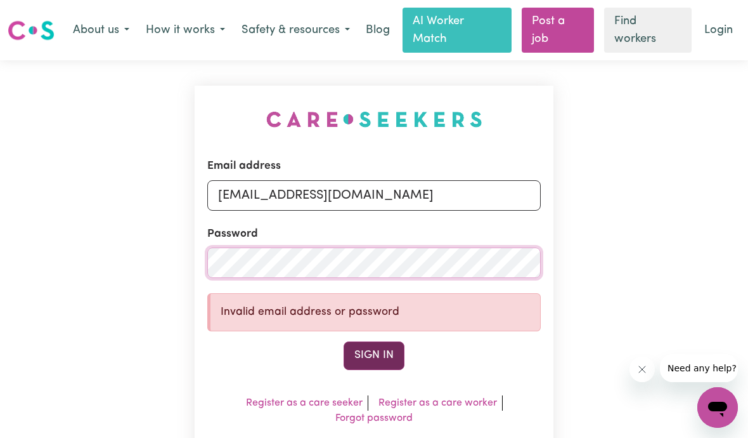
click at [386, 358] on button "Sign In" at bounding box center [374, 355] width 61 height 28
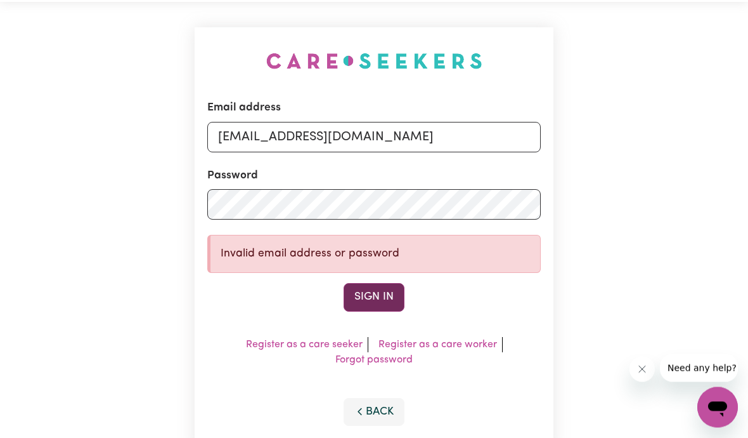
scroll to position [52, 0]
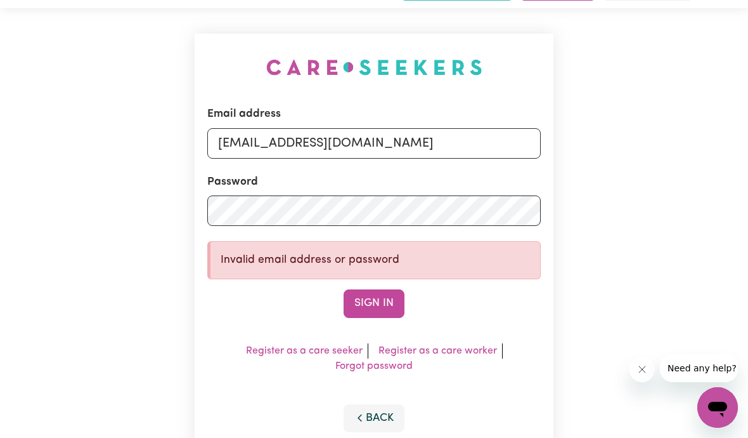
click at [325, 264] on p "Invalid email address or password" at bounding box center [375, 260] width 309 height 16
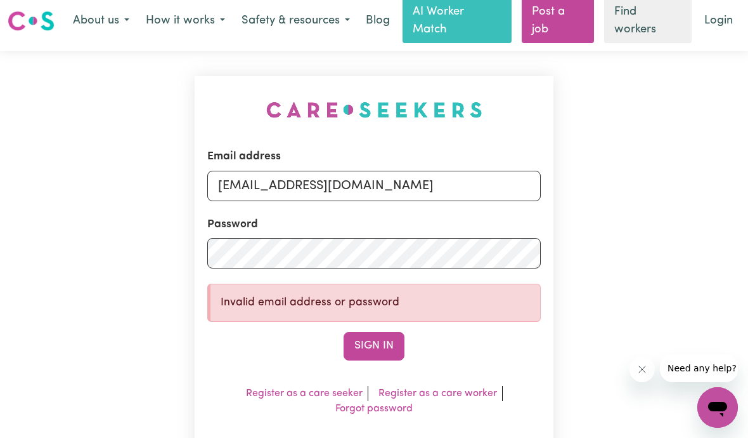
scroll to position [0, 0]
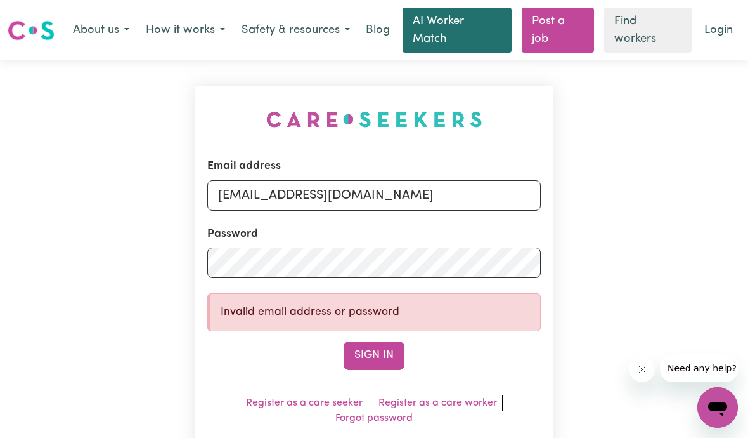
click at [445, 34] on link "AI Worker Match" at bounding box center [457, 30] width 109 height 45
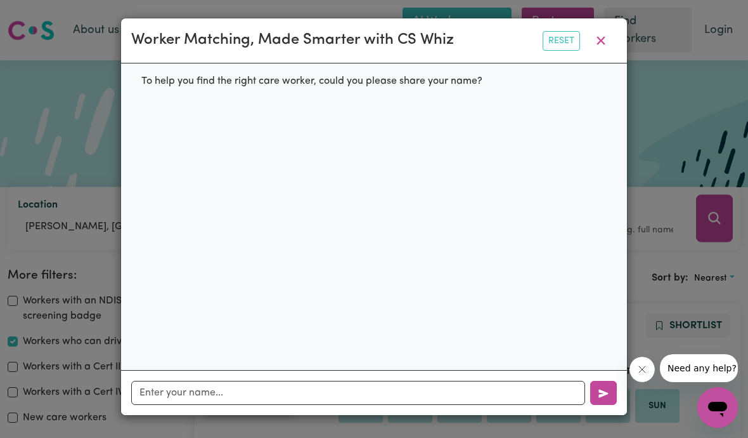
scroll to position [34, 0]
click at [233, 396] on input "text" at bounding box center [358, 392] width 454 height 24
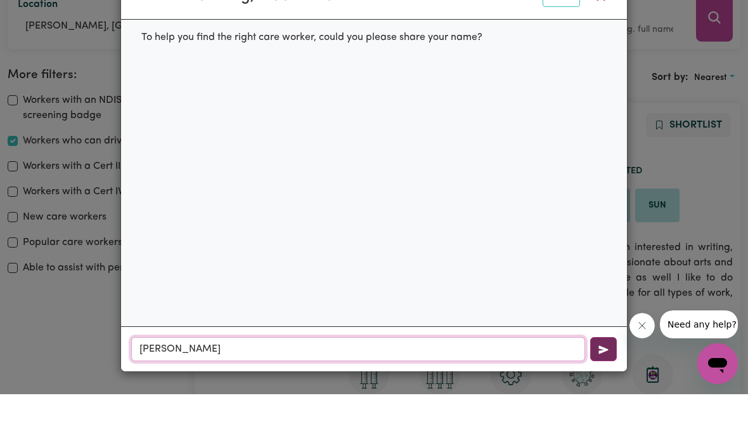
type input "Maggie"
click at [604, 380] on button "button" at bounding box center [603, 392] width 27 height 24
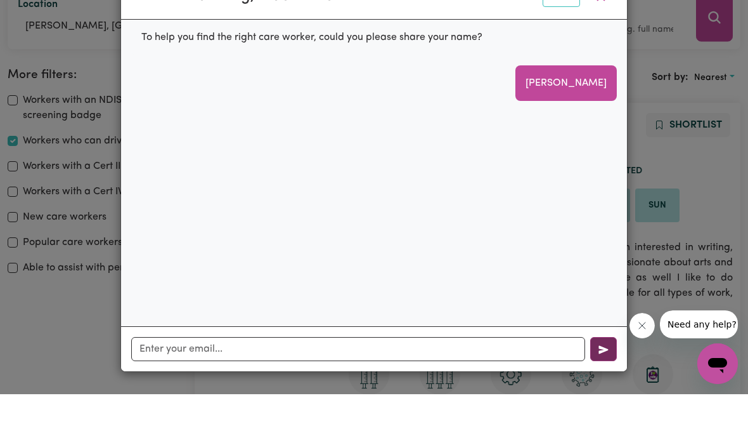
scroll to position [200, 0]
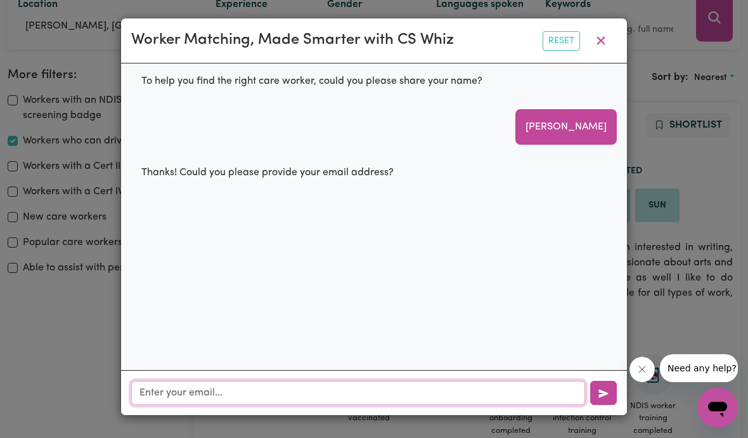
click at [160, 400] on input "text" at bounding box center [358, 392] width 454 height 24
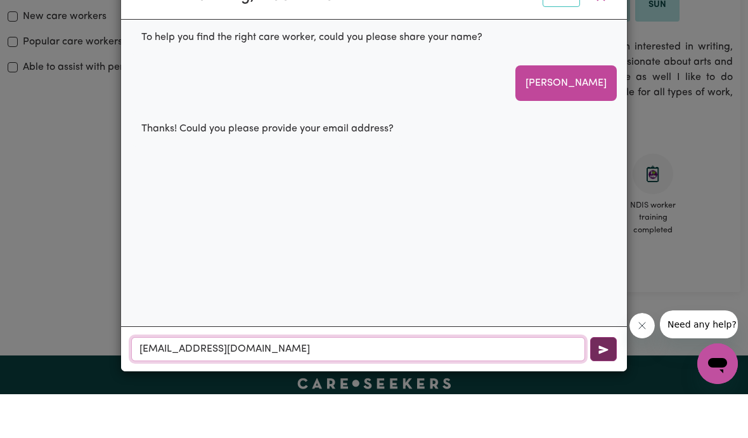
type input "Maggiedta@yahoo.com.au"
click at [607, 388] on icon "button" at bounding box center [604, 393] width 10 height 10
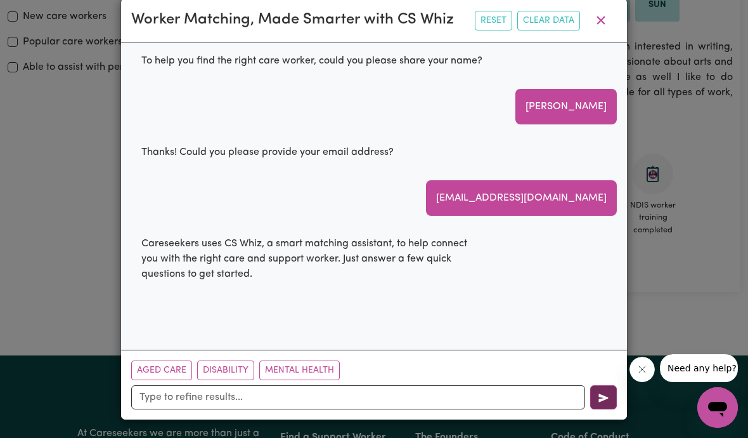
scroll to position [59, 0]
click at [294, 372] on button "Mental Health" at bounding box center [299, 370] width 81 height 20
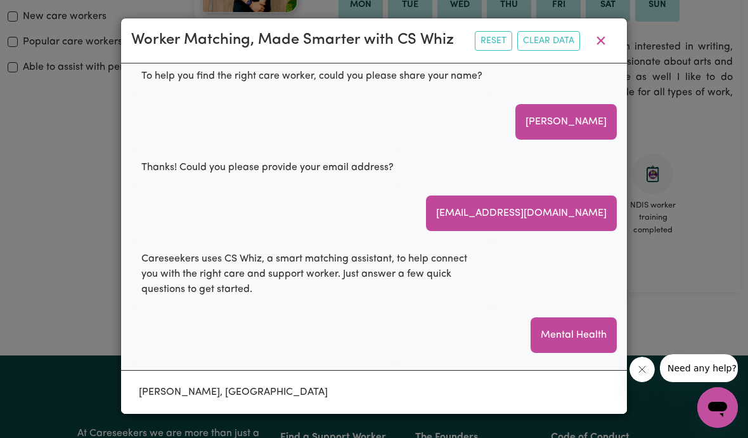
scroll to position [33, 0]
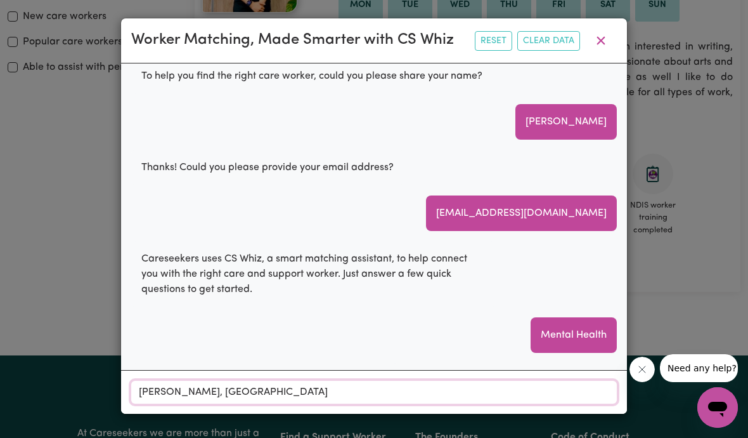
click at [244, 397] on input "ROSE PARK, South Australia" at bounding box center [374, 391] width 486 height 23
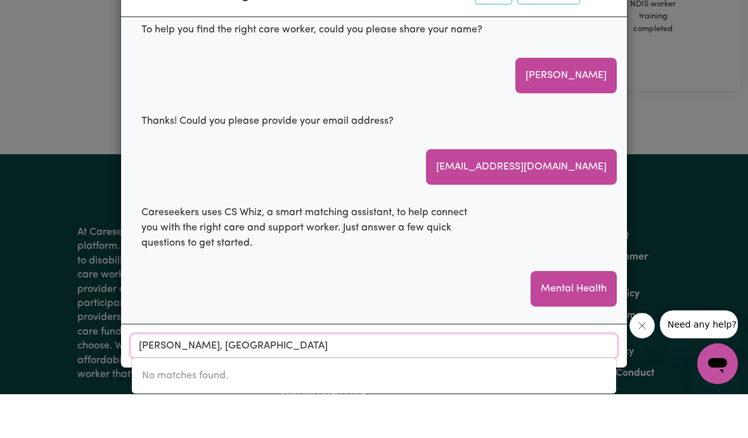
scroll to position [41, 0]
click at [566, 315] on div "Mental Health" at bounding box center [574, 333] width 86 height 36
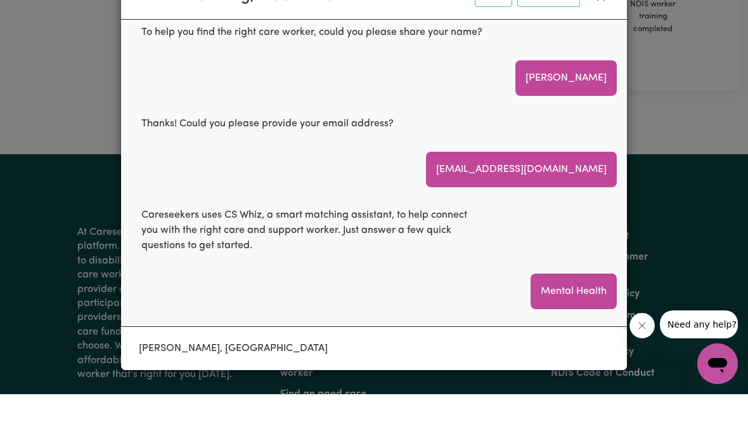
scroll to position [602, 0]
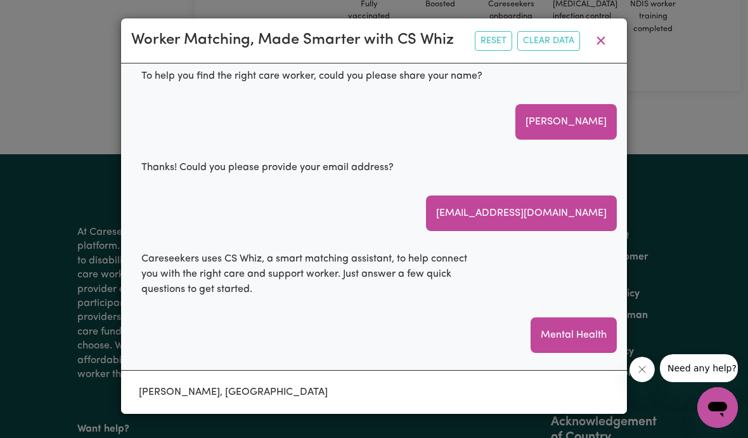
click at [146, 317] on div "Mental Health" at bounding box center [374, 335] width 486 height 36
click at [365, 363] on div "Which suburb or area are you looking for a worker in?" at bounding box center [265, 381] width 268 height 36
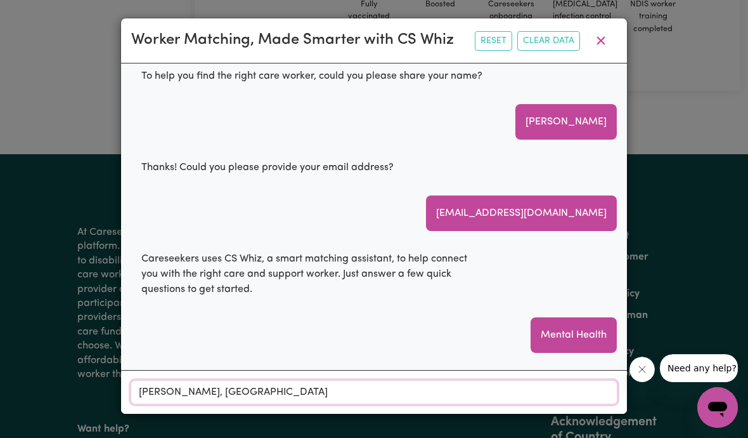
click at [280, 403] on input "ROSE PARK, South Australia" at bounding box center [374, 391] width 486 height 23
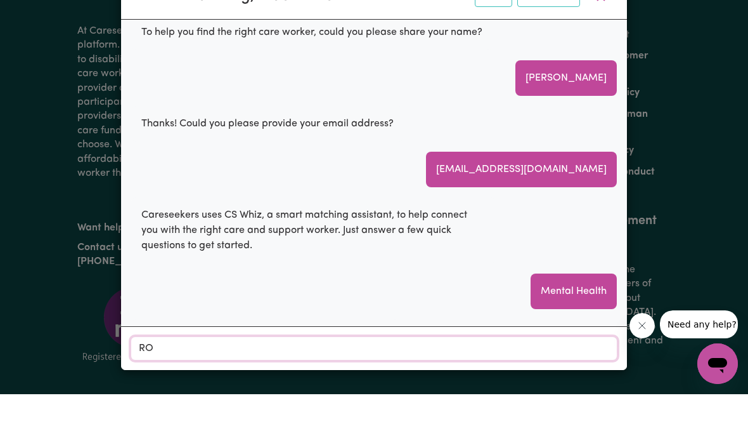
type input "R"
type input "Ade"
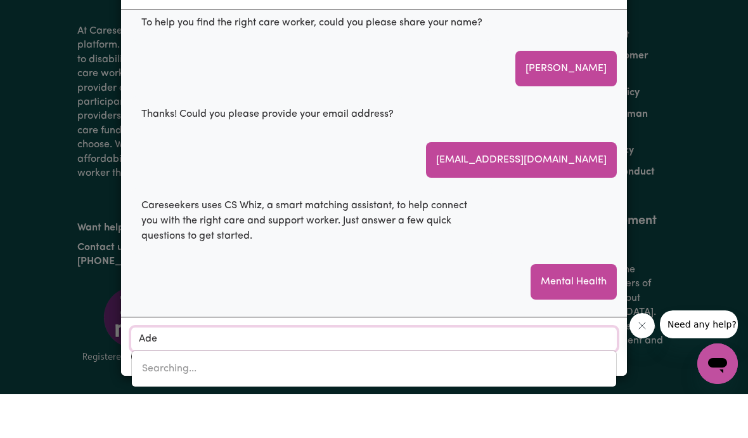
type input "AdeLAIDE, South Australia, 5000"
type input "Adel"
type input "AdelAIDE, South Australia, 5000"
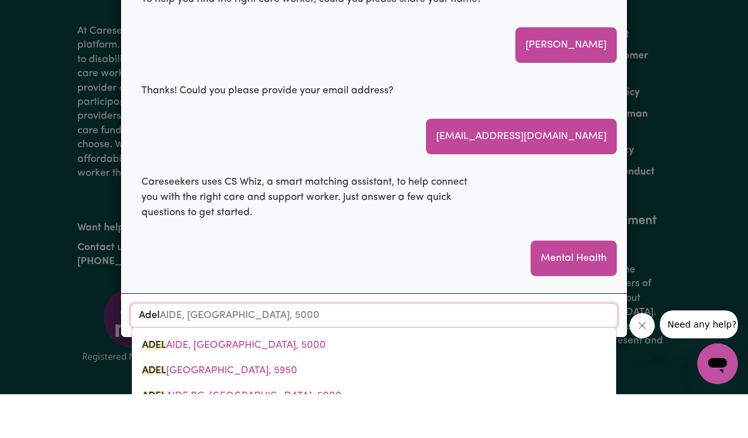
type input "Adela"
type input "AdelaIDE, South Australia, 5000"
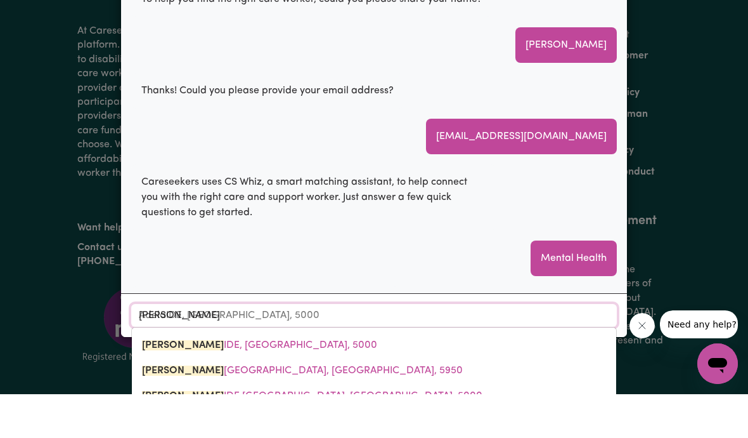
type input "Adelai"
type input "AdelaiDE, South Australia, 5000"
type input "Adelaid"
type input "AdelaidE, South Australia, 5000"
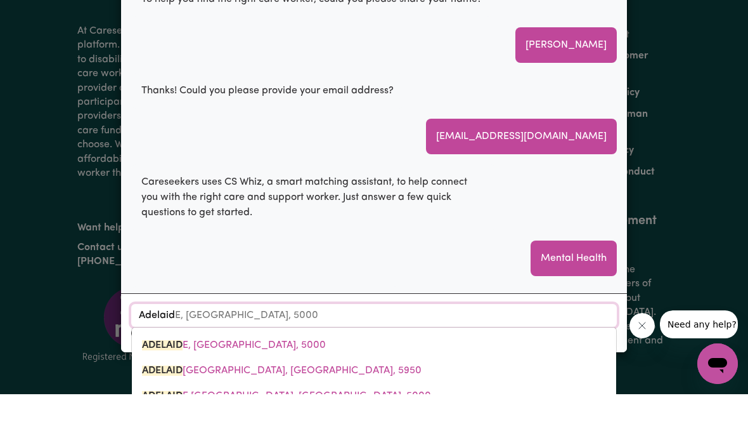
type input "Adelaide"
type input "Adelaide, South Australia, 5000"
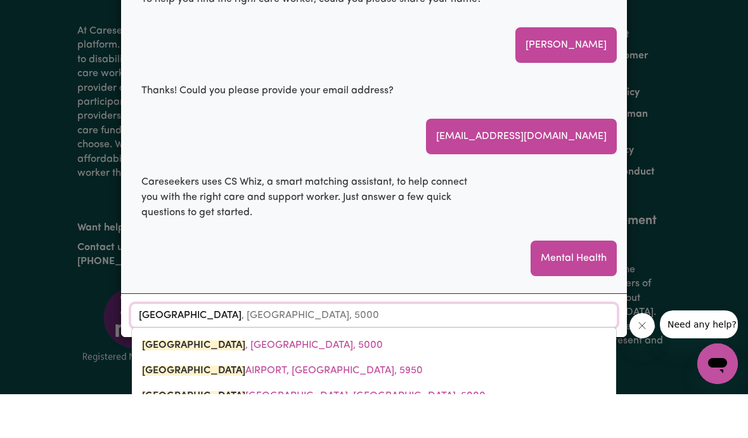
type input "Adelaide"
type input "Adelaide AIRPORT, South Australia, 5950"
type input "Adelaide 5"
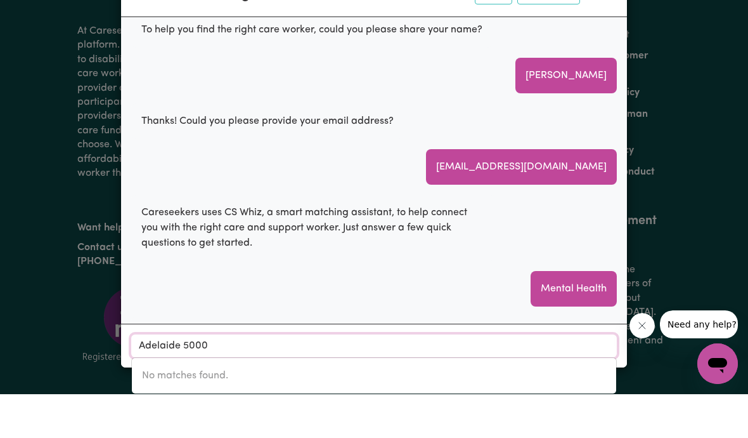
scroll to position [41, 0]
type input "Adelaide 5000"
click at [571, 315] on div "Mental Health" at bounding box center [574, 333] width 86 height 36
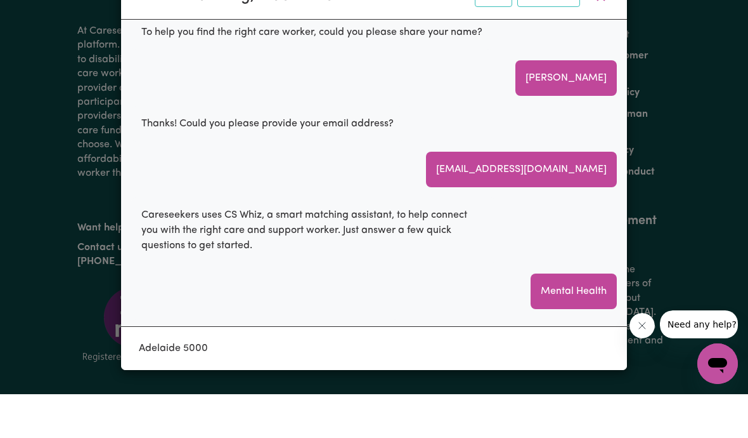
scroll to position [803, 0]
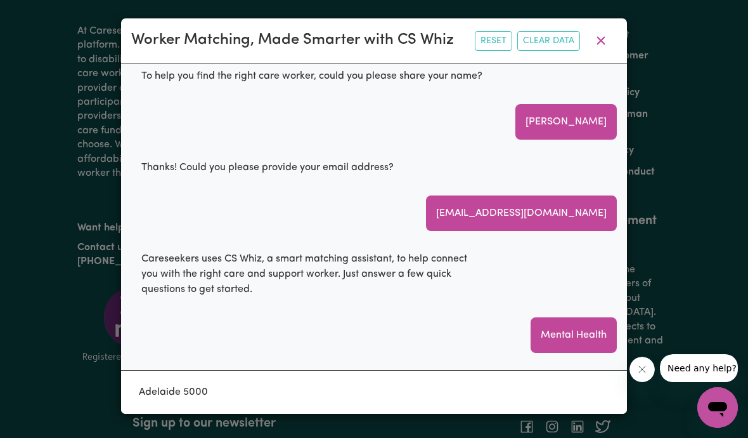
click at [159, 259] on div "Careseekers uses CS Whiz, a smart matching assistant, to help connect you with …" at bounding box center [313, 274] width 365 height 66
click at [555, 317] on div "Mental Health" at bounding box center [574, 335] width 86 height 36
click at [580, 317] on div "Mental Health" at bounding box center [574, 335] width 86 height 36
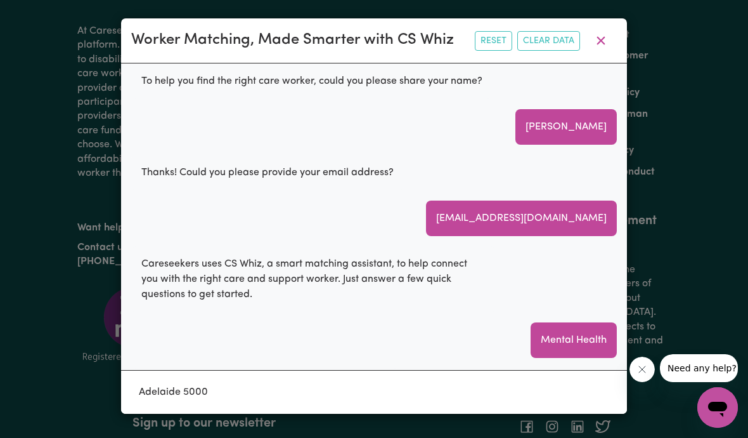
scroll to position [0, 0]
click at [604, 42] on icon "button" at bounding box center [601, 41] width 8 height 8
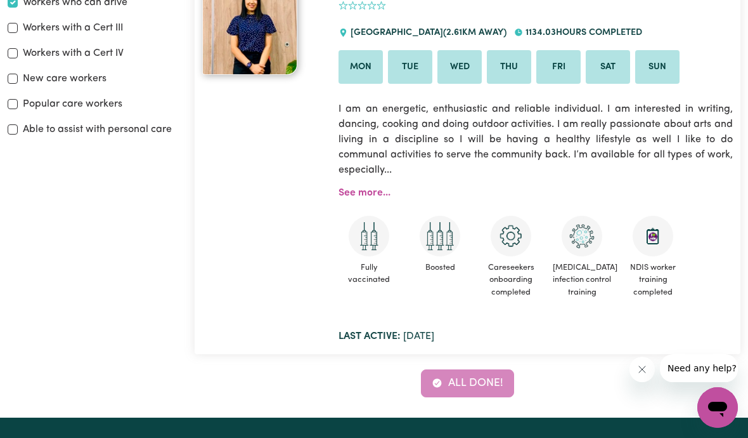
scroll to position [341, 0]
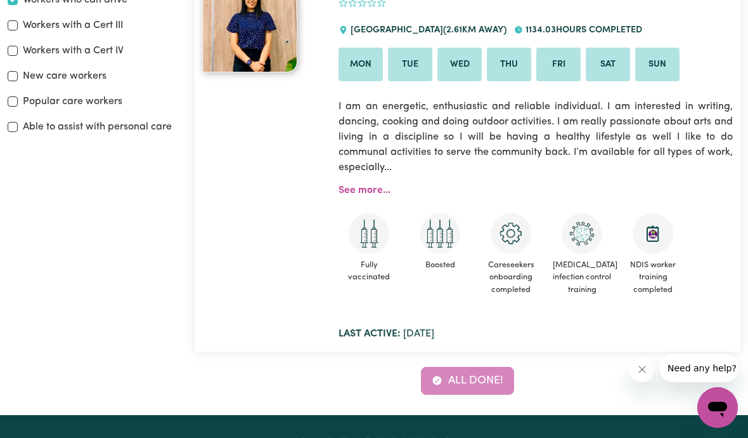
click at [479, 379] on div "All done!" at bounding box center [468, 381] width 546 height 28
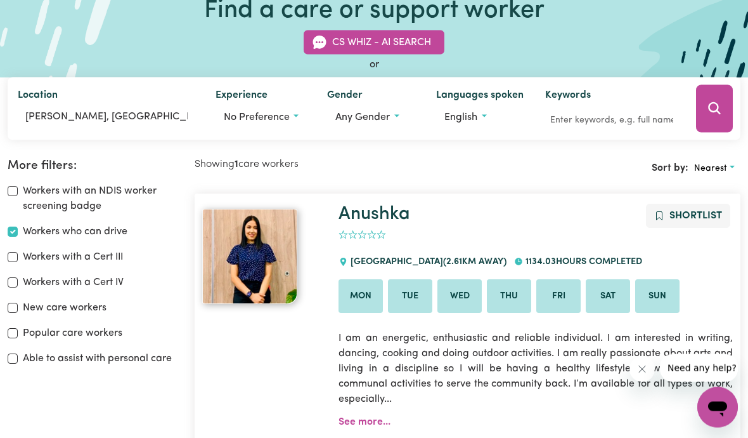
scroll to position [110, 0]
click at [689, 218] on span "Shortlist" at bounding box center [696, 216] width 53 height 10
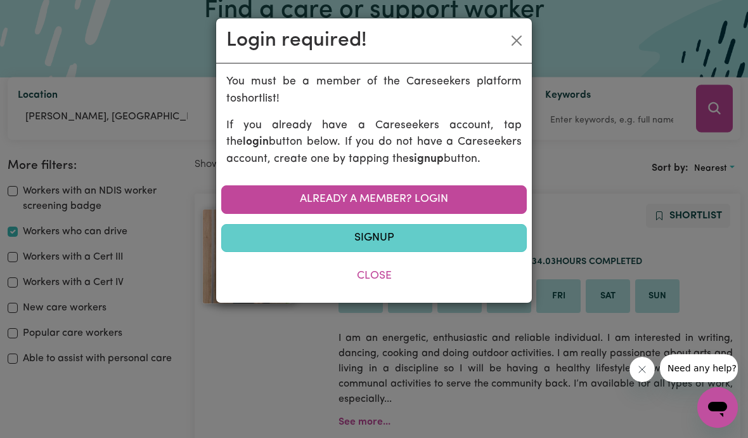
click at [392, 242] on link "Signup" at bounding box center [374, 238] width 306 height 28
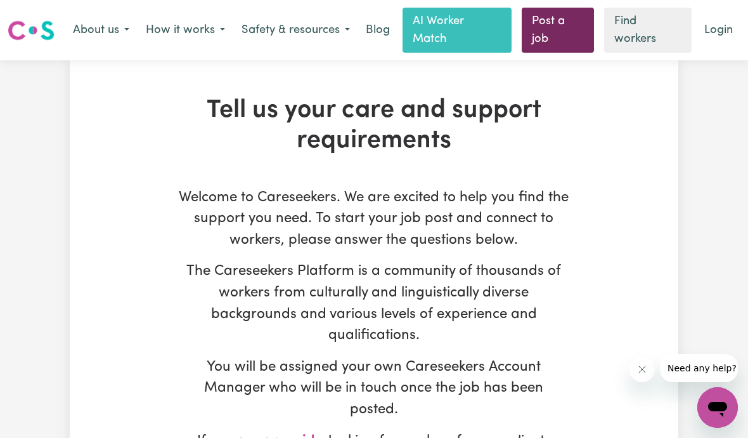
click at [560, 36] on link "Post a job" at bounding box center [558, 30] width 73 height 45
click at [551, 27] on link "Post a job" at bounding box center [558, 30] width 73 height 45
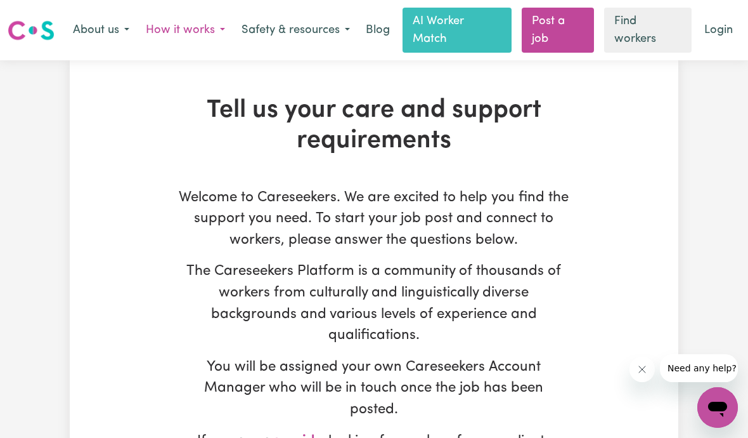
click at [196, 28] on button "How it works" at bounding box center [186, 30] width 96 height 27
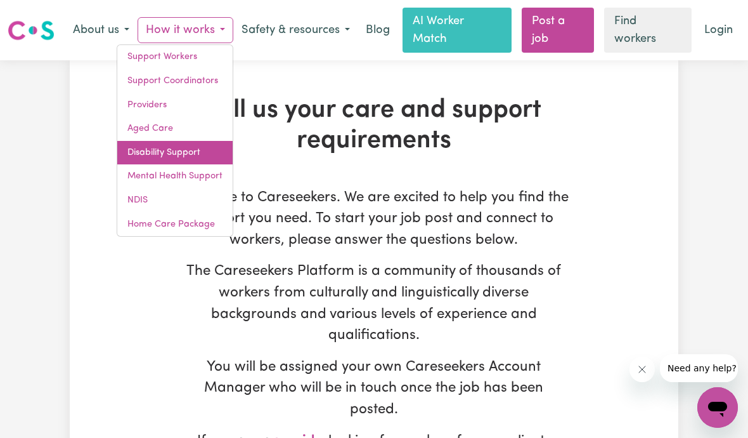
click at [180, 158] on link "Disability Support" at bounding box center [174, 153] width 115 height 24
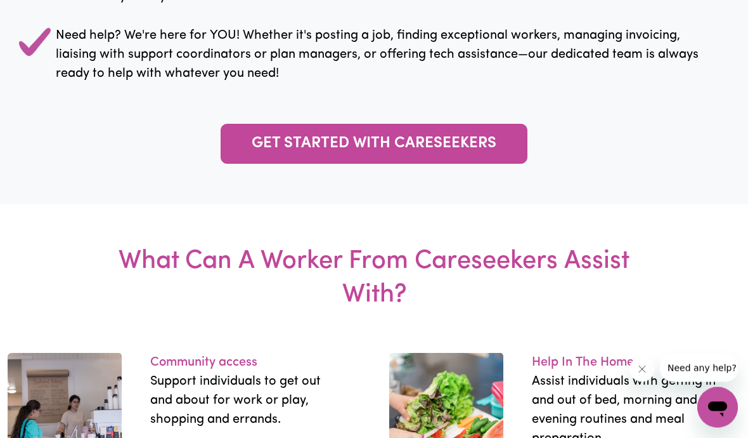
scroll to position [1495, 0]
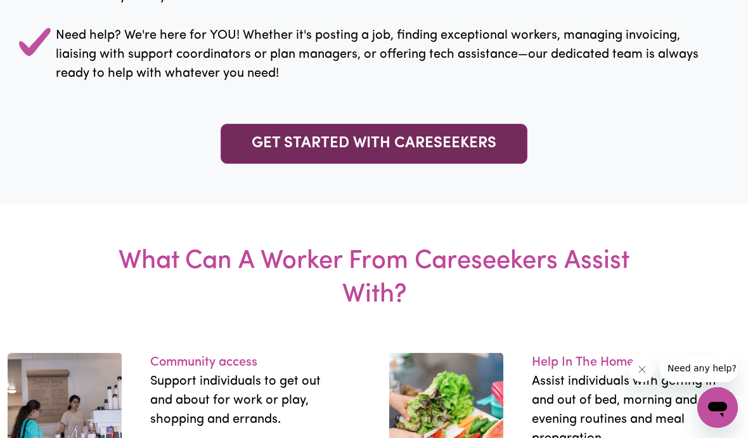
click at [367, 164] on link "GET STARTED WITH CARESEEKERS" at bounding box center [374, 144] width 307 height 40
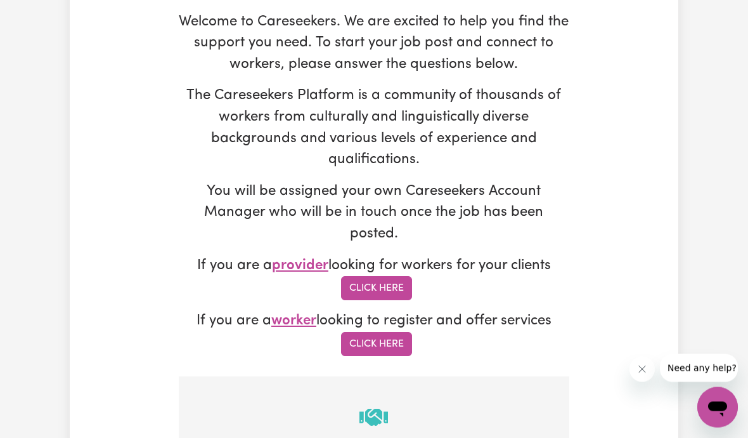
scroll to position [174, 0]
